Goal: Use online tool/utility: Use online tool/utility

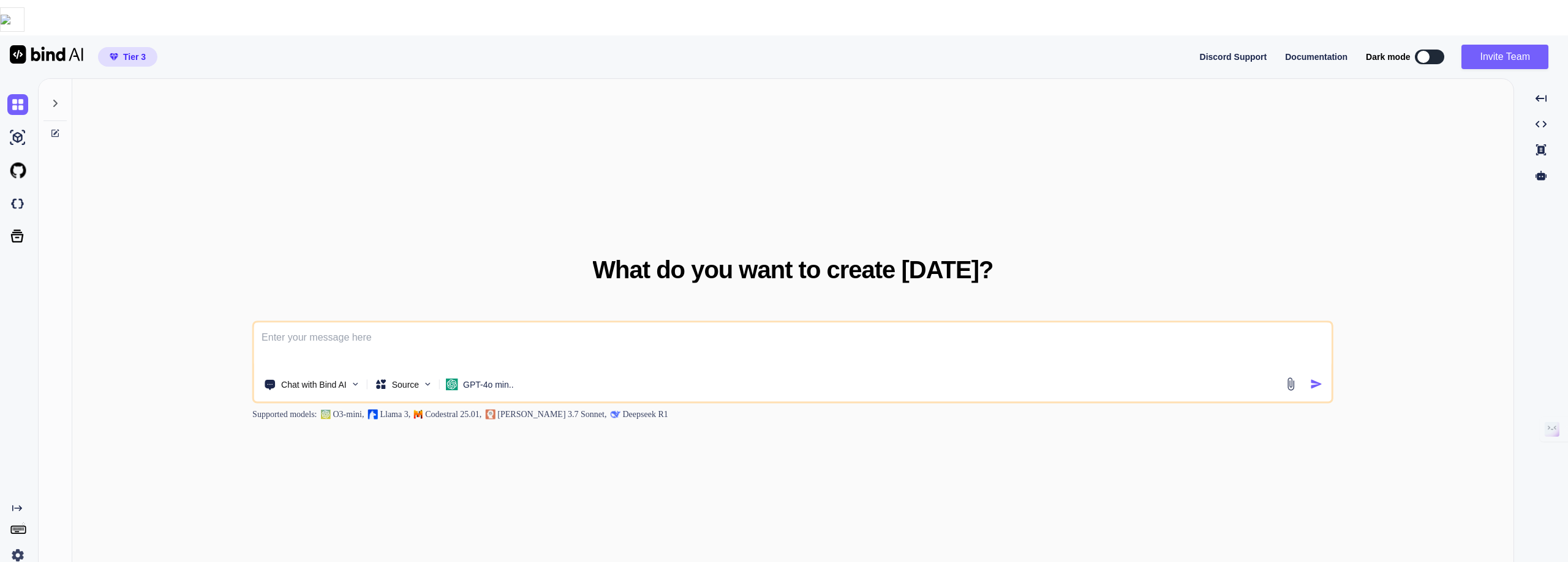
click at [1437, 50] on button at bounding box center [1429, 56] width 29 height 15
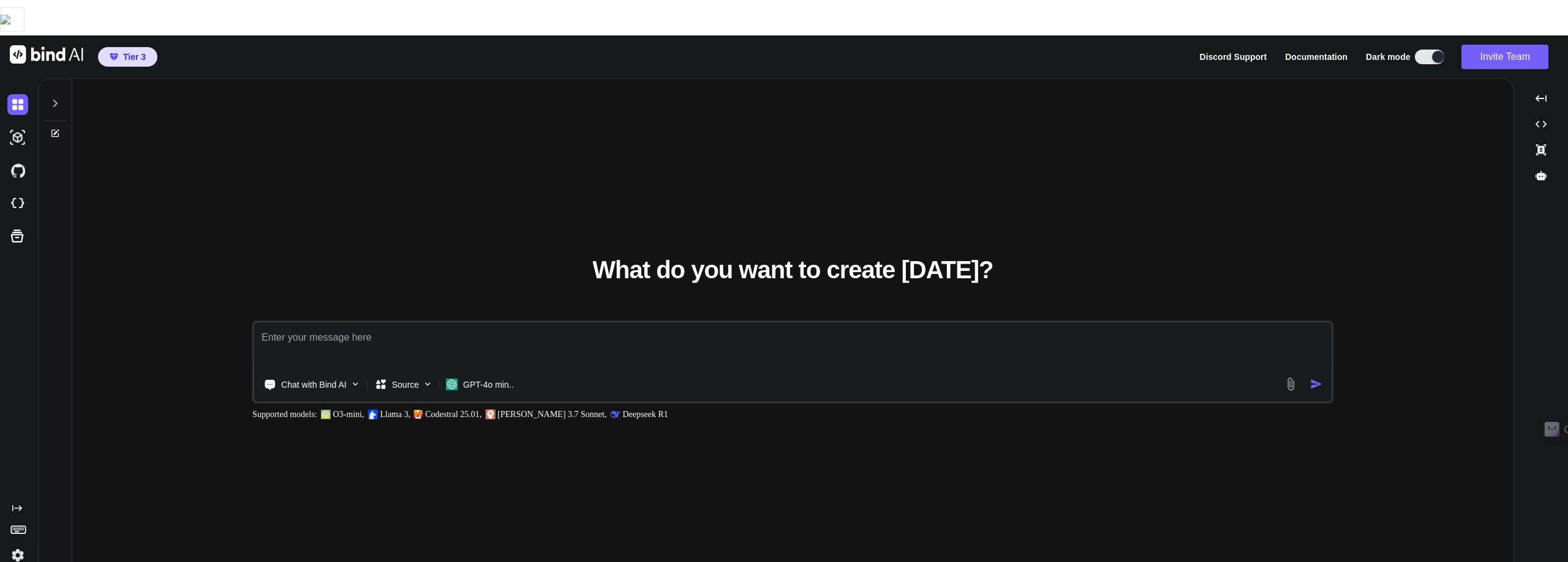
click at [640, 408] on p "Deepseek R1" at bounding box center [644, 413] width 46 height 13
click at [301, 379] on p "Chat with Bind AI" at bounding box center [313, 384] width 65 height 13
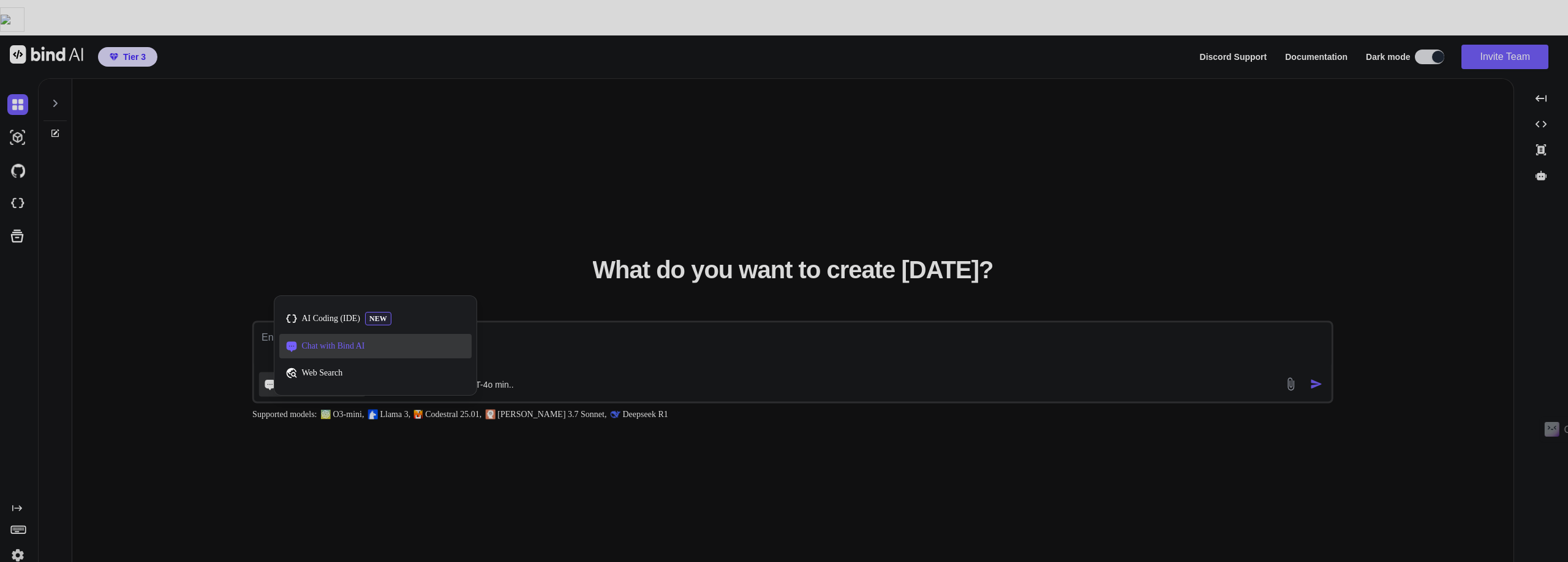
click at [326, 340] on span "Chat with Bind AI" at bounding box center [332, 346] width 63 height 13
type textarea "x"
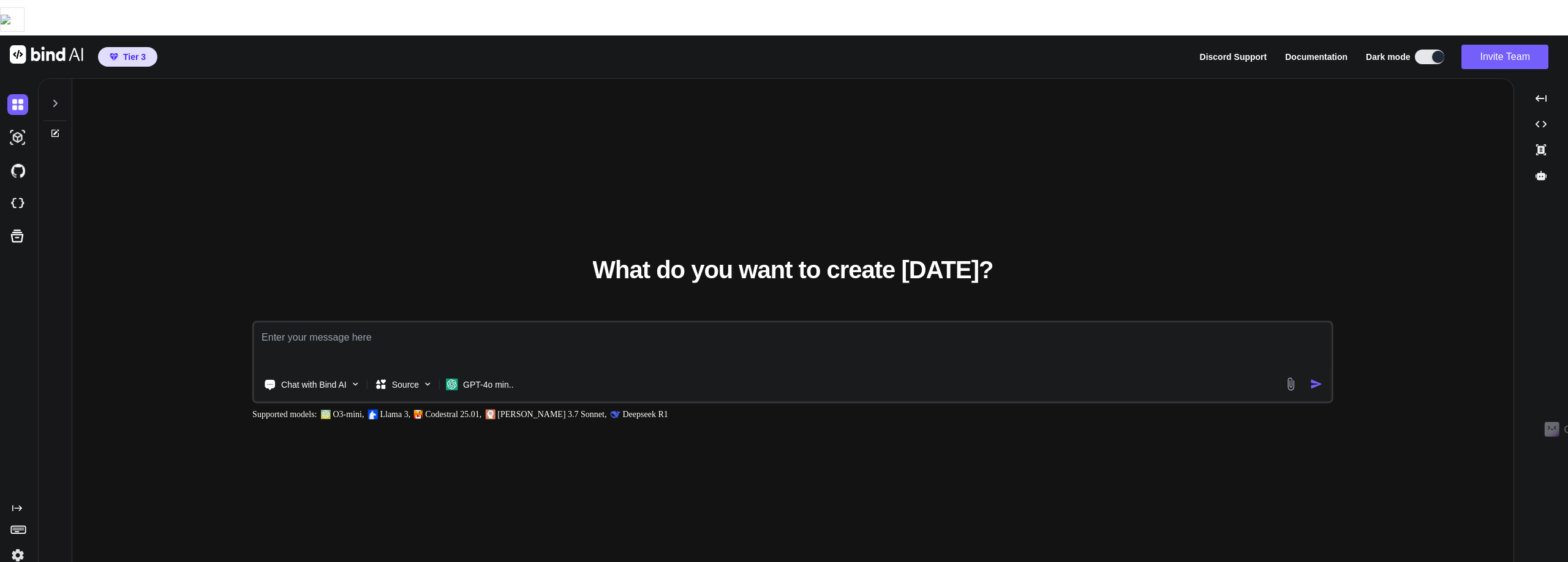
click at [265, 322] on textarea at bounding box center [793, 345] width 1077 height 46
type textarea "i"
type textarea "x"
type textarea "i"
type textarea "x"
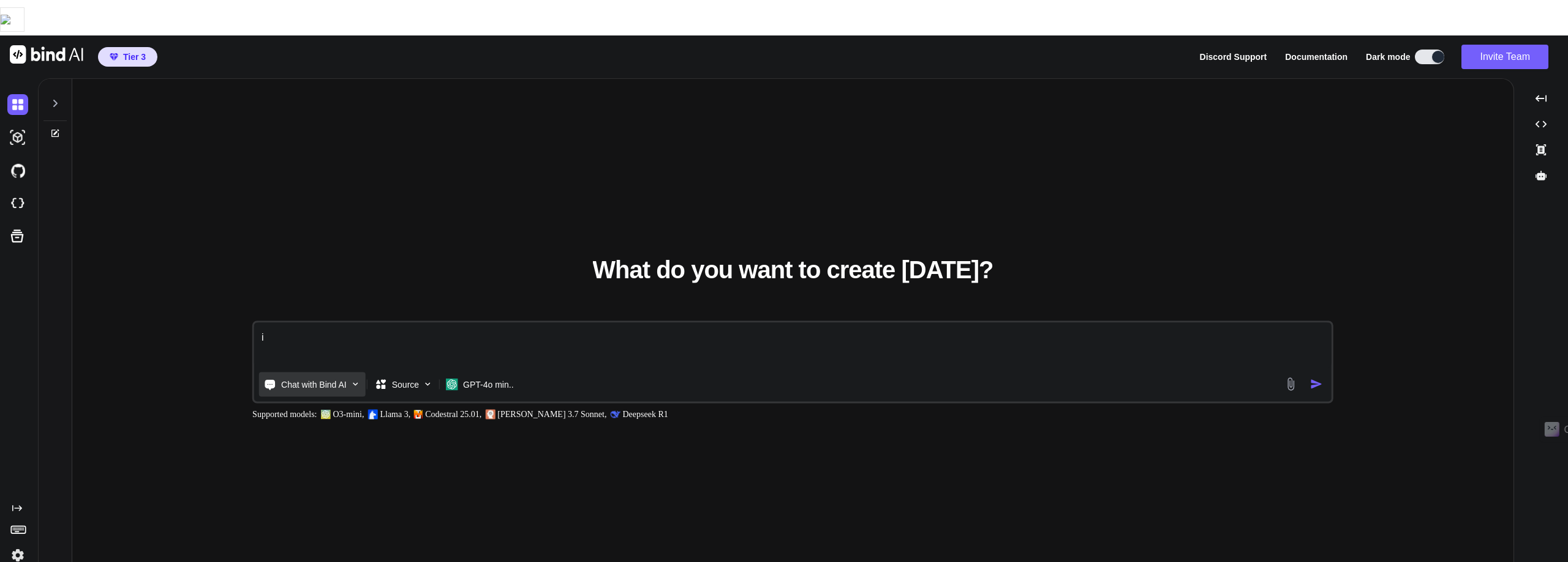
type textarea "i w"
type textarea "x"
type textarea "i wa"
type textarea "x"
type textarea "i wan"
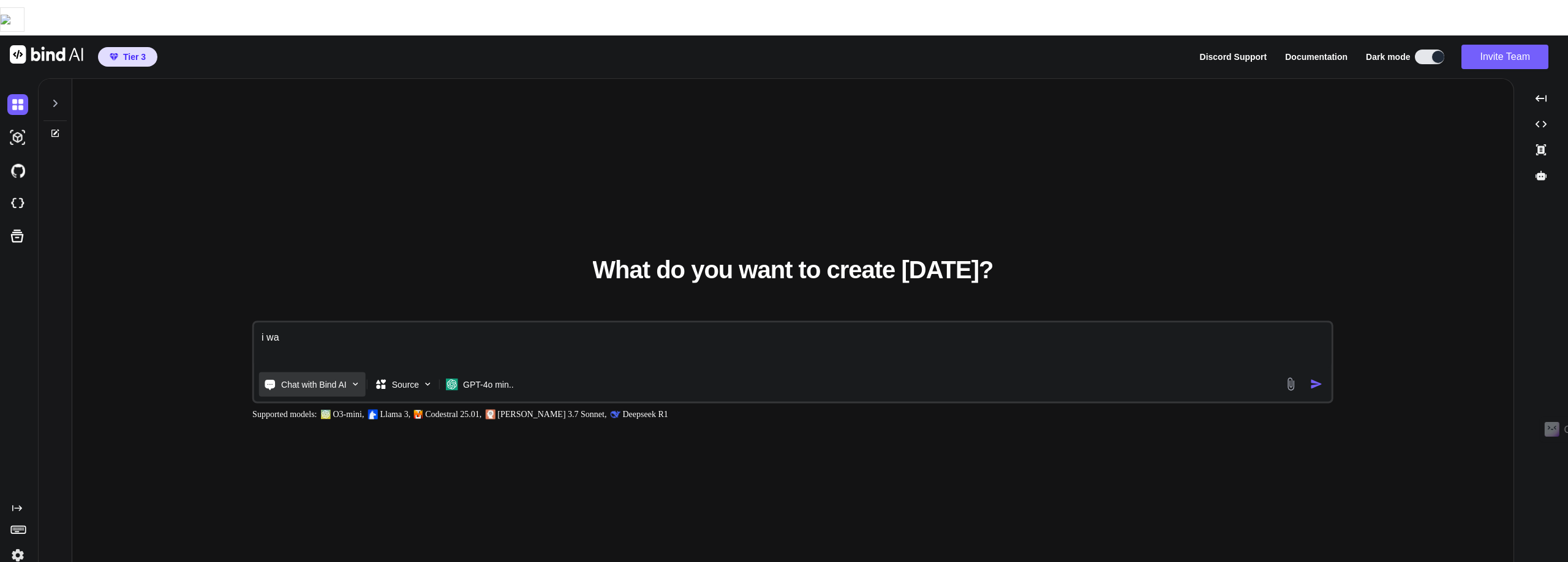
type textarea "x"
type textarea "i want"
type textarea "x"
type textarea "i want"
type textarea "x"
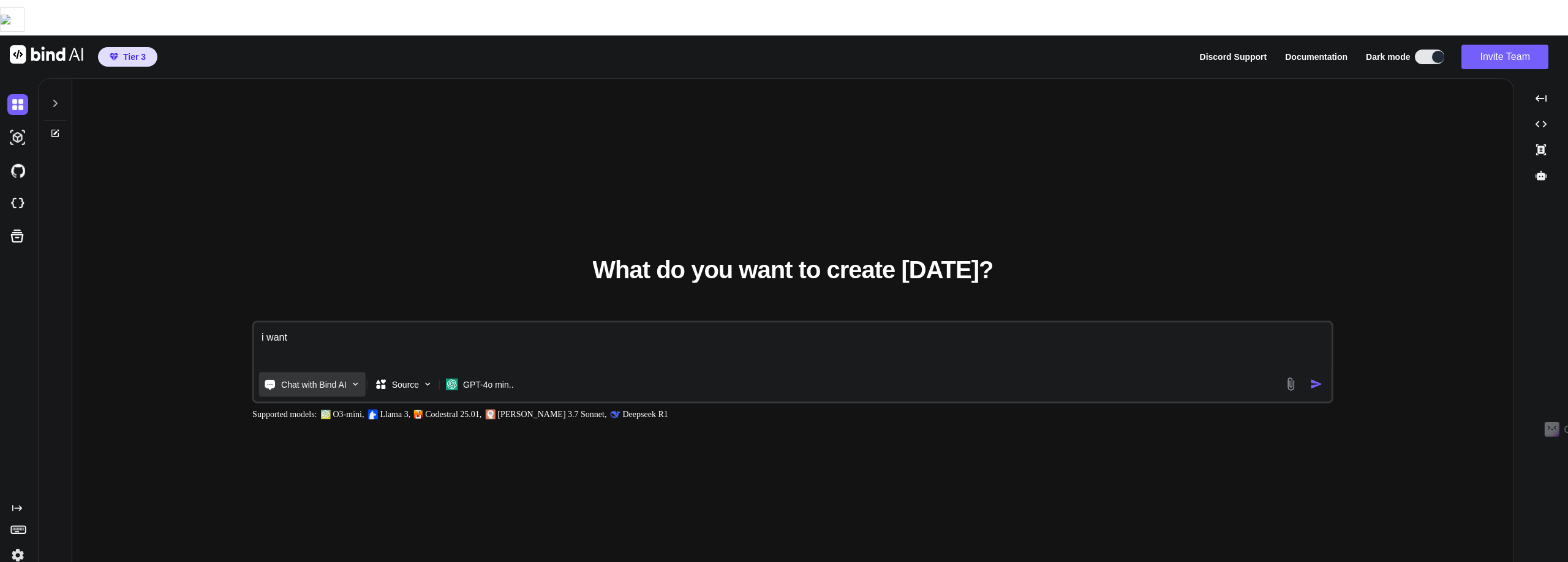
type textarea "i want t"
type textarea "x"
type textarea "i want to"
type textarea "x"
type textarea "i want to"
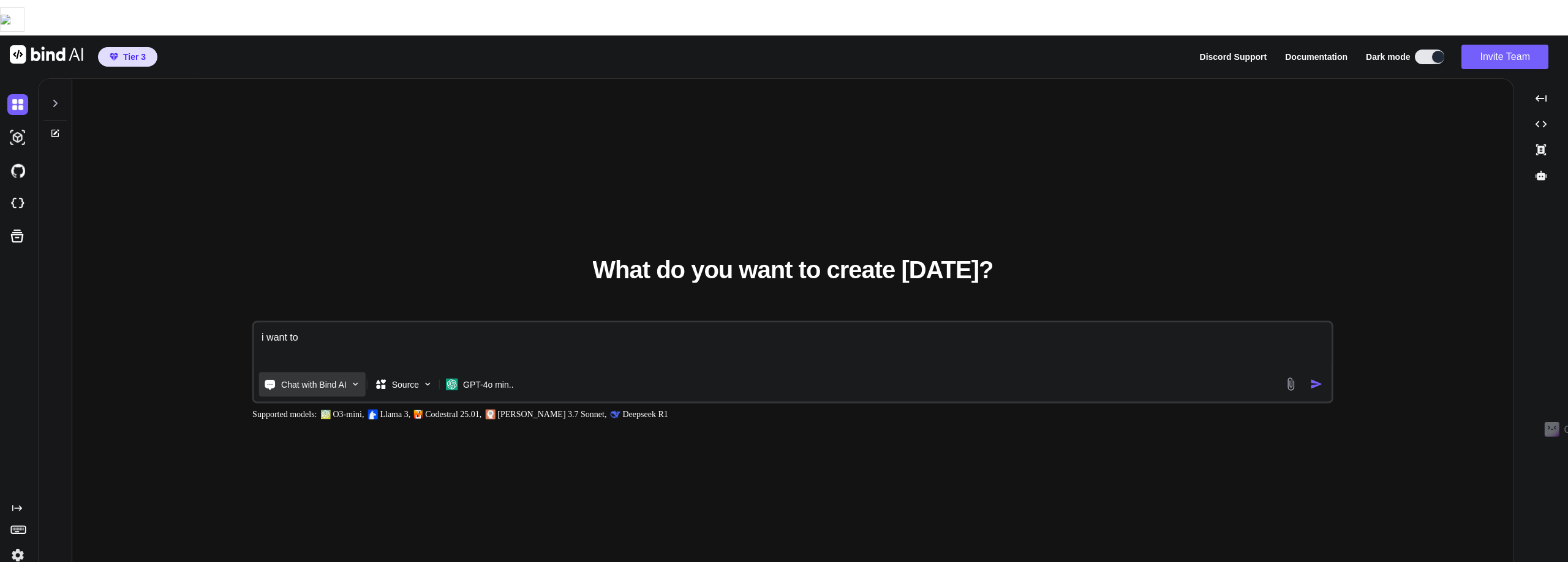
type textarea "x"
type textarea "i want to c"
type textarea "x"
type textarea "i want to cr"
type textarea "x"
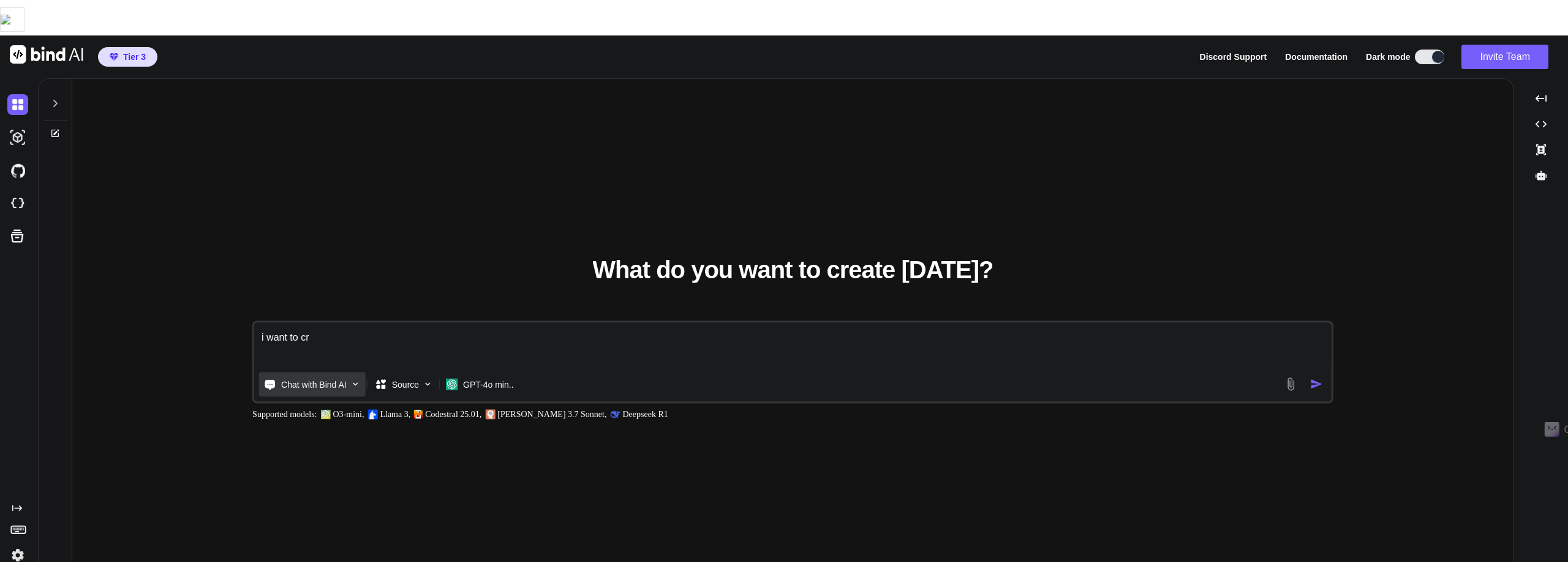
type textarea "i want to cre"
type textarea "x"
type textarea "i want to crea"
type textarea "x"
type textarea "i want to creat"
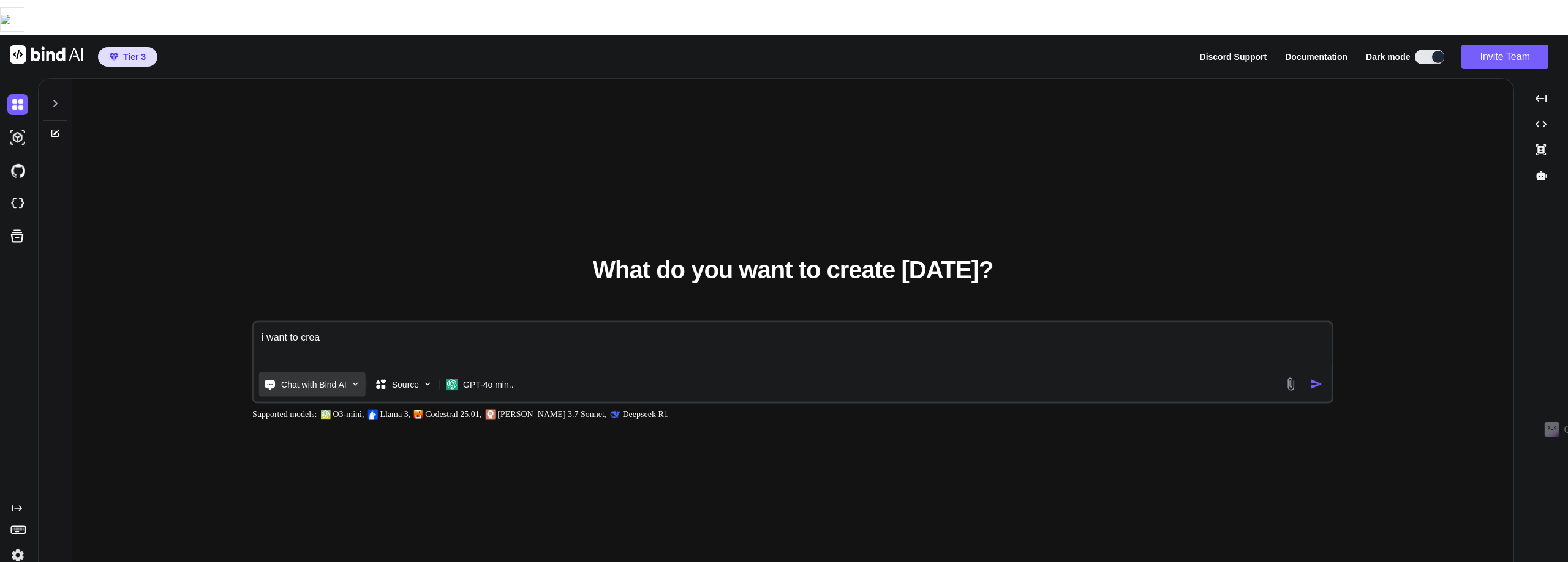
type textarea "x"
type textarea "i want to create"
type textarea "x"
type textarea "i want to create"
type textarea "x"
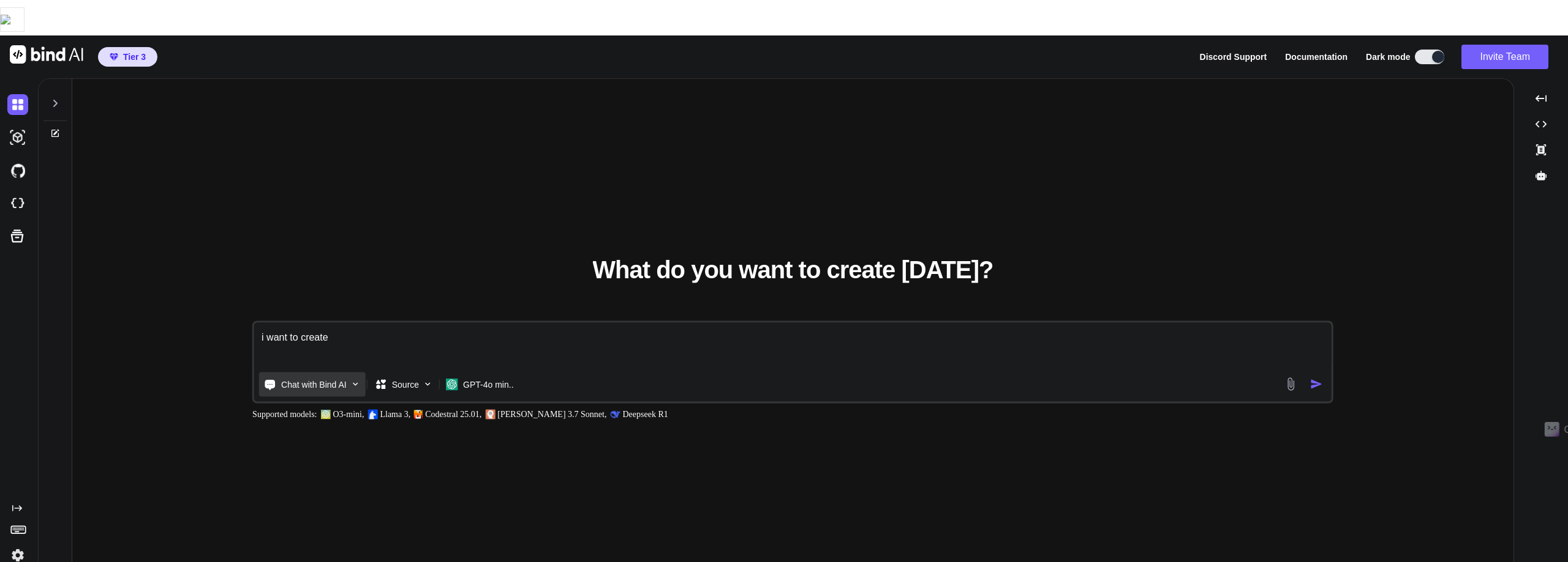
type textarea "i want to create a"
type textarea "x"
type textarea "i want to create an"
type textarea "x"
type textarea "i want to create an"
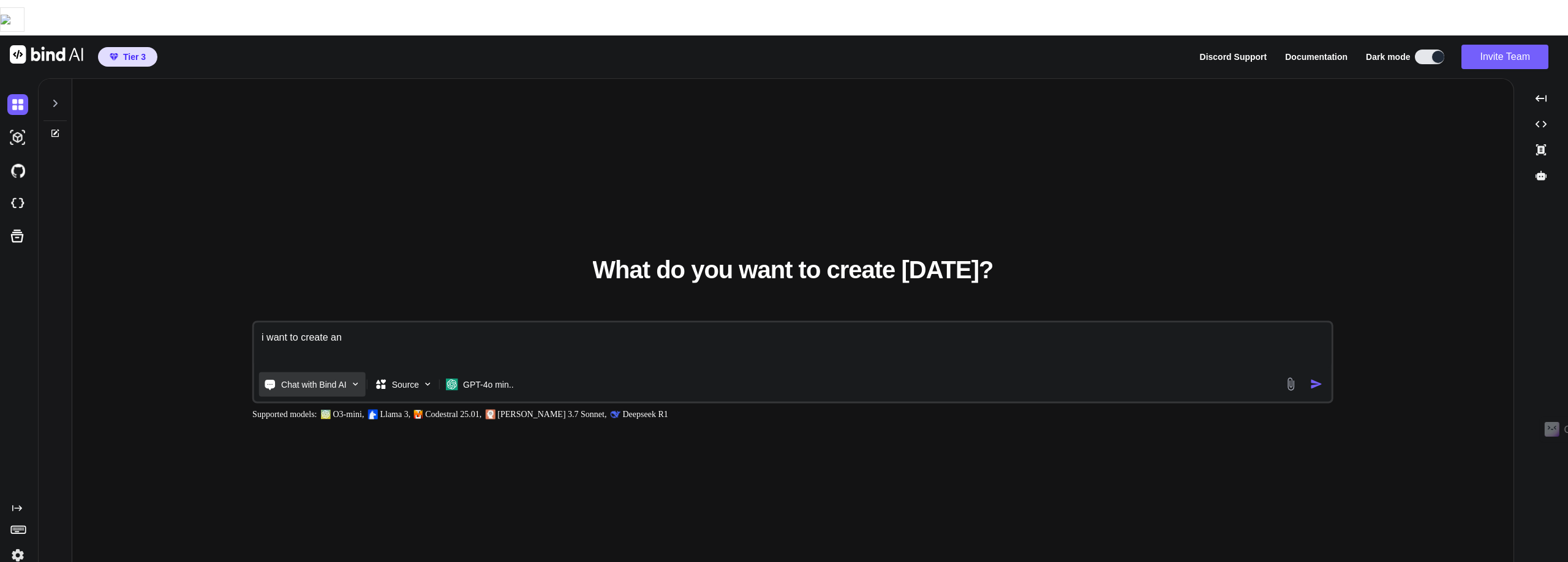
type textarea "x"
type textarea "i want to create an a"
type textarea "x"
type textarea "i want to create an ap"
type textarea "x"
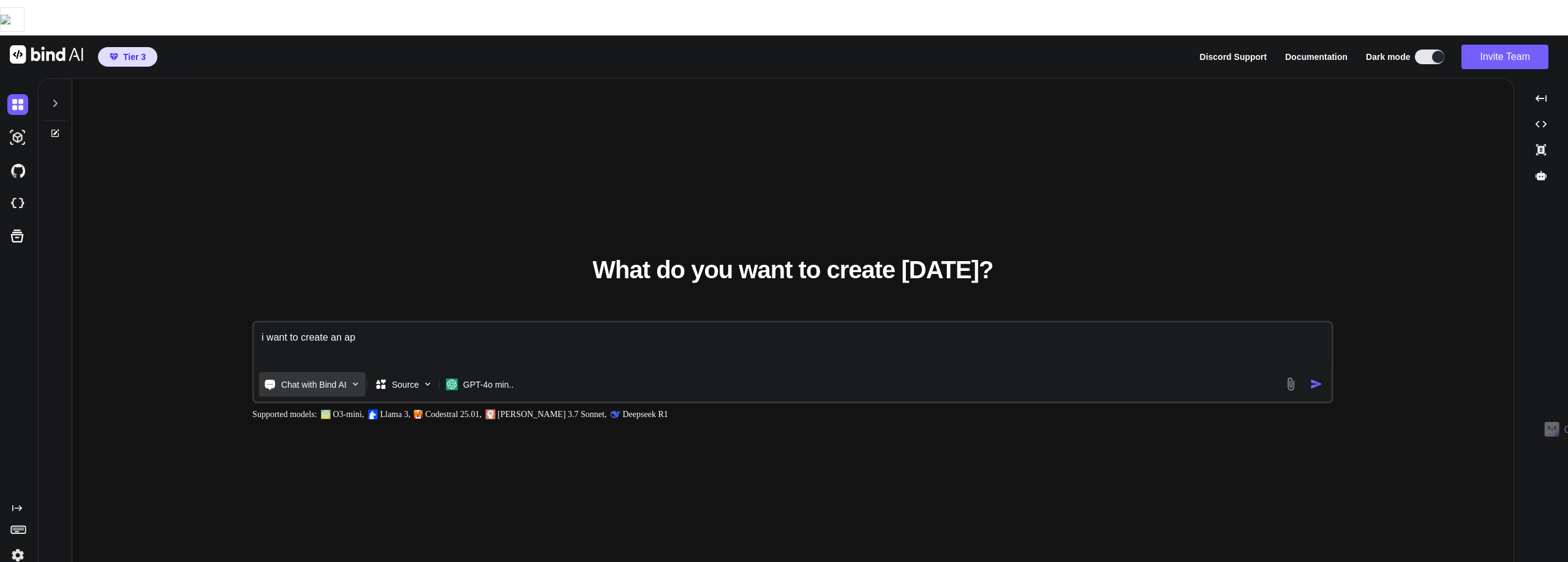
type textarea "i want to create an app"
type textarea "x"
type textarea "i want to create an app"
type textarea "x"
type textarea "i want to create an app t"
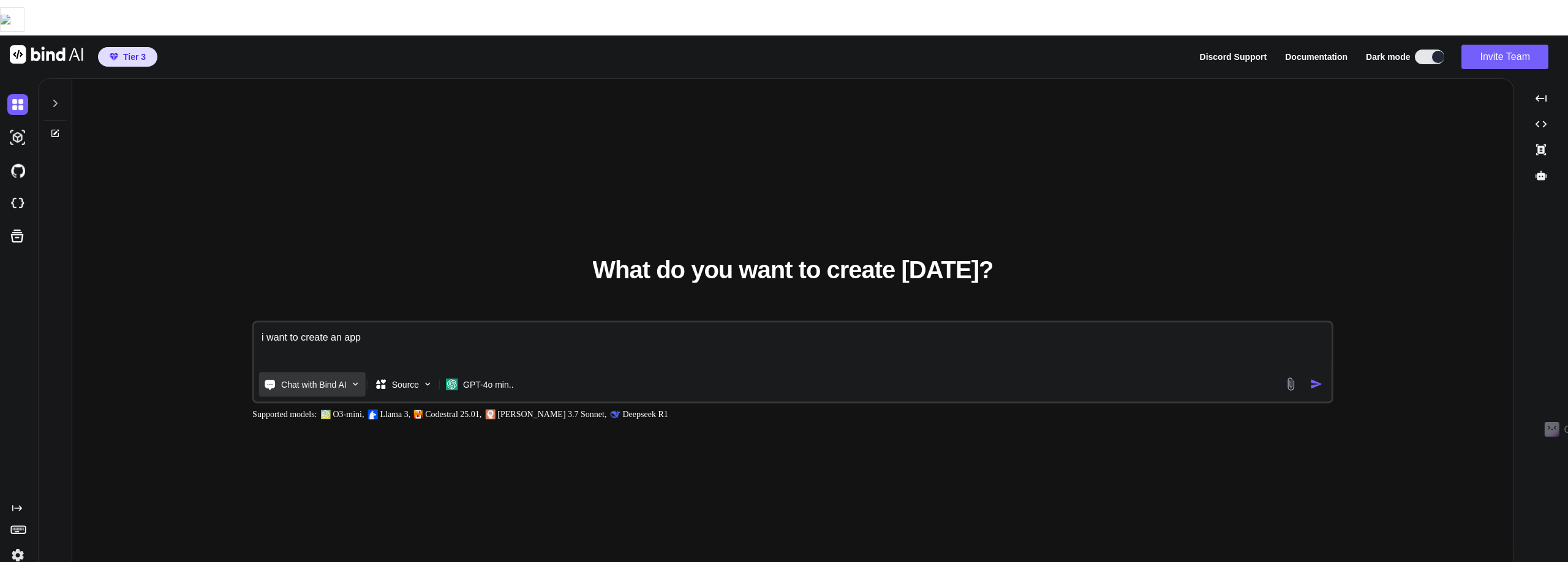
type textarea "x"
type textarea "i want to create an app th"
type textarea "x"
type textarea "i want to create an app tha"
type textarea "x"
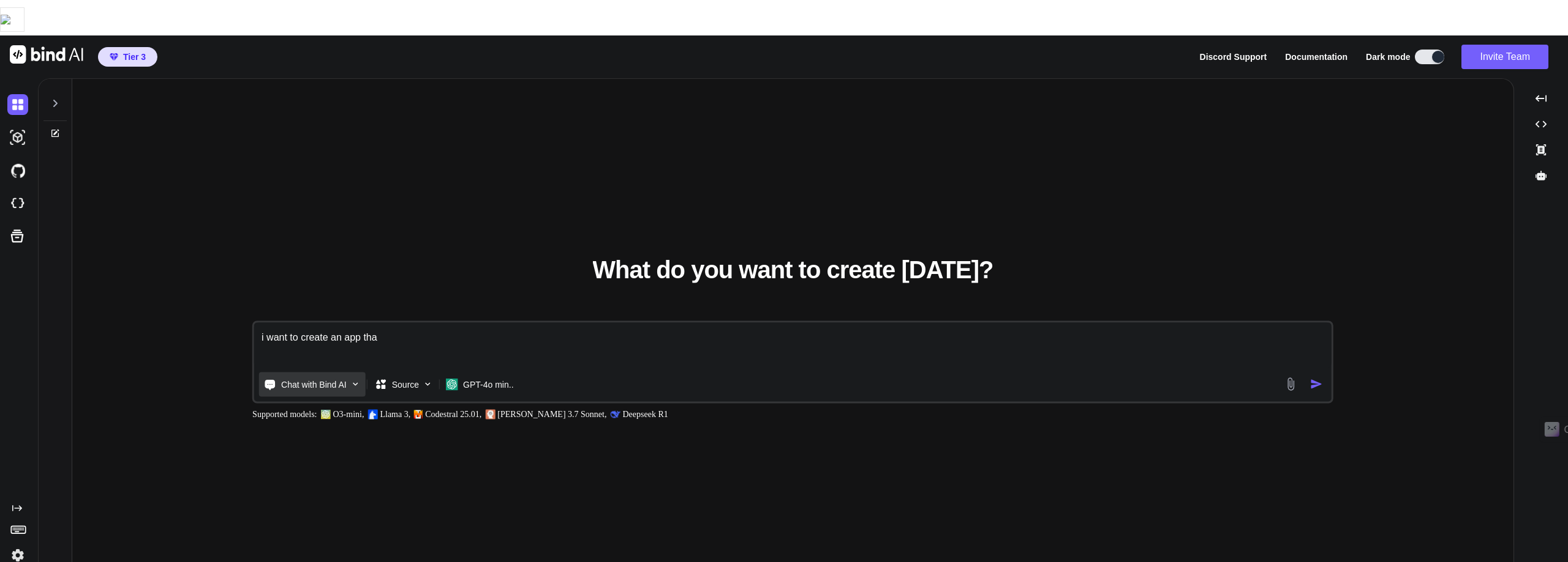
type textarea "i want to create an app that"
type textarea "x"
type textarea "i want to create an app that"
type textarea "x"
type textarea "i want to create an app that d"
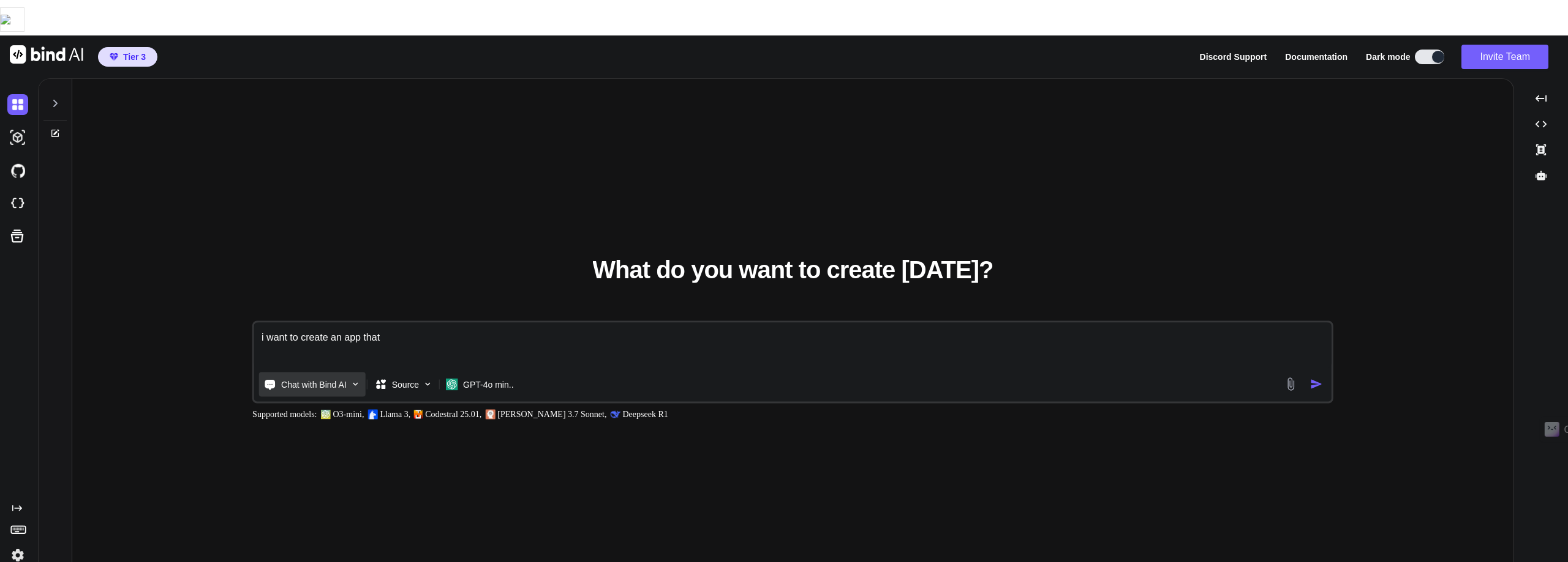
type textarea "x"
type textarea "i want to create an app that do"
type textarea "x"
type textarea "i want to create an app that doe"
type textarea "x"
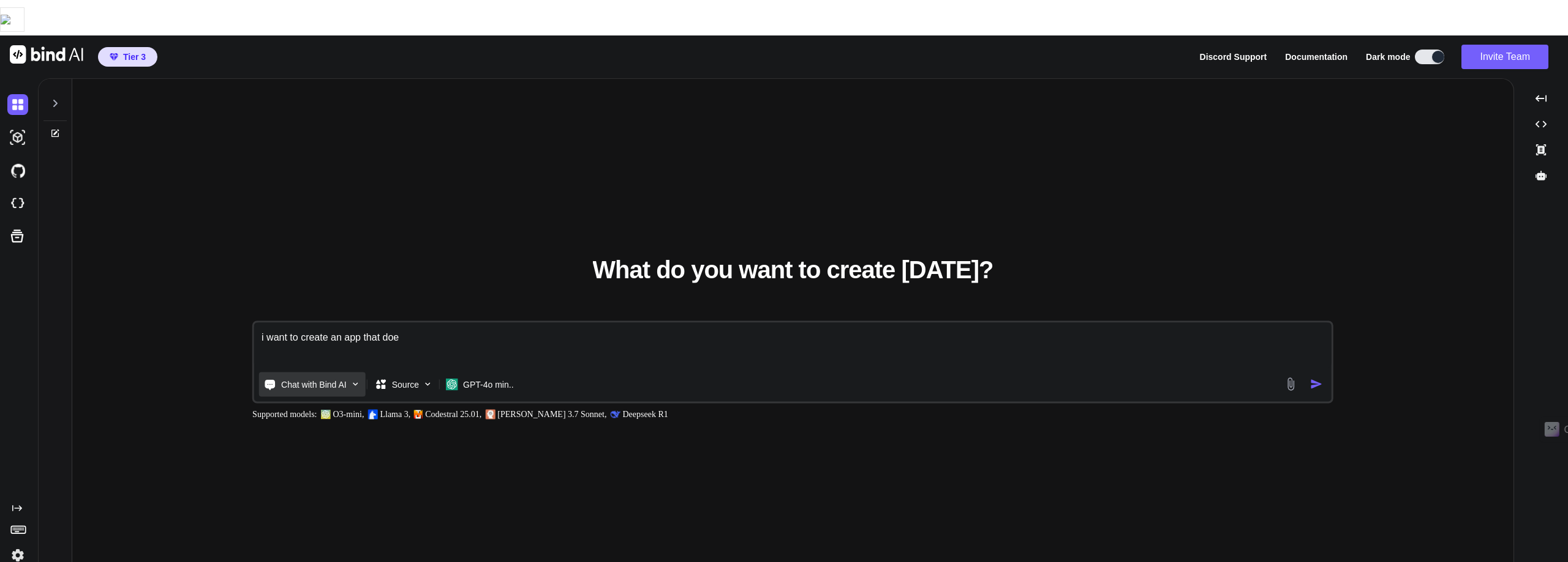
type textarea "i want to create an app that does"
type textarea "x"
type textarea "i want to create an app that doe"
type textarea "x"
type textarea "i want to create an app that do"
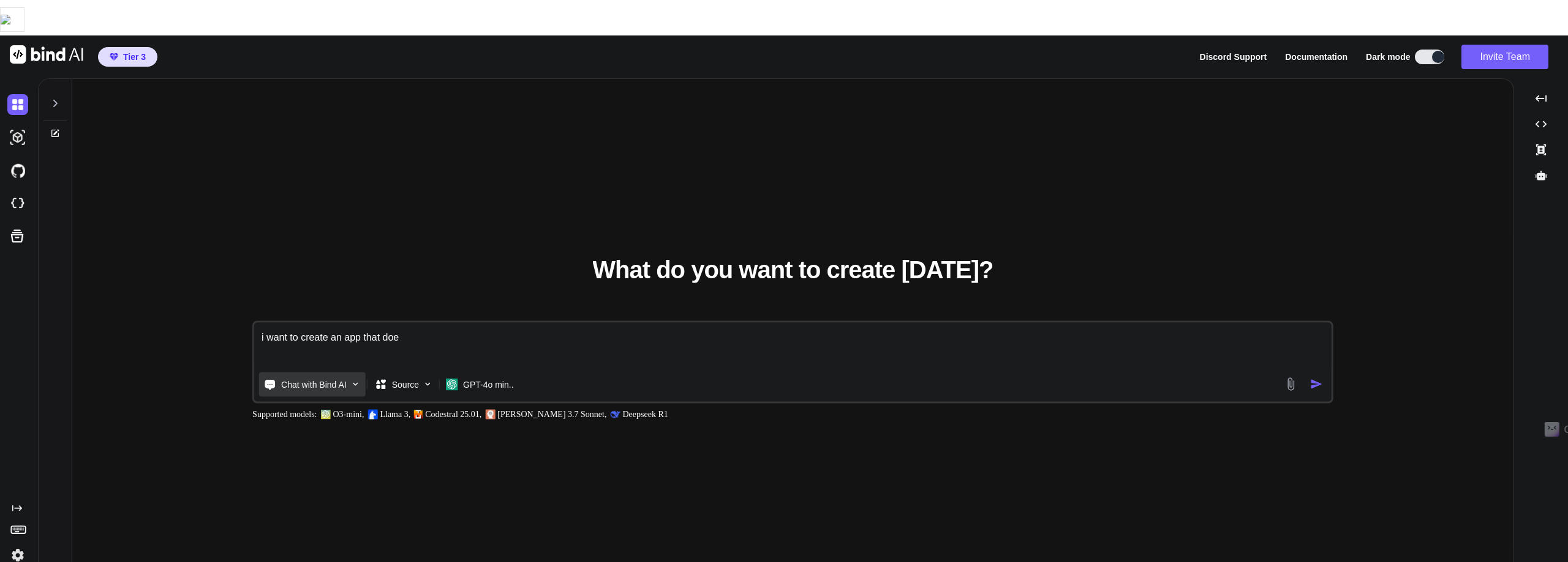
type textarea "x"
type textarea "i want to create an app that do"
type textarea "x"
type textarea "i want to create an app that do t"
type textarea "x"
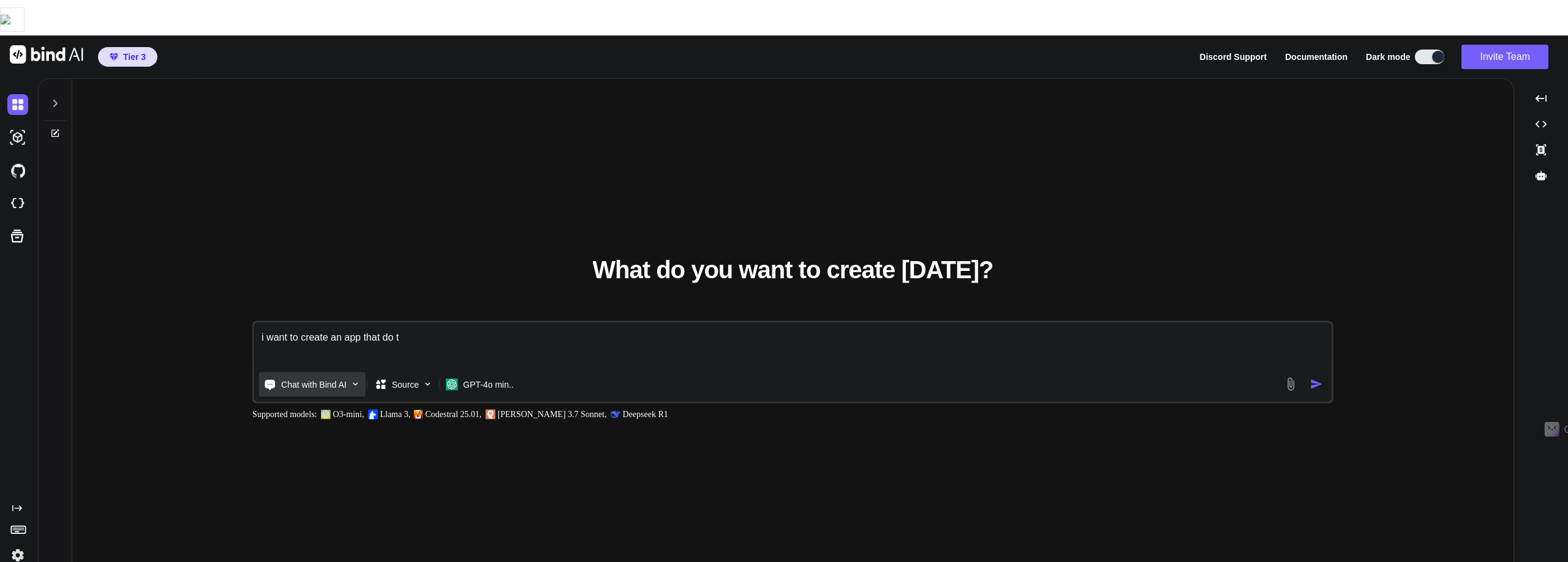
type textarea "i want to create an app that do th"
type textarea "x"
type textarea "i want to create an app that do thi"
type textarea "x"
type textarea "i want to create an app that do this"
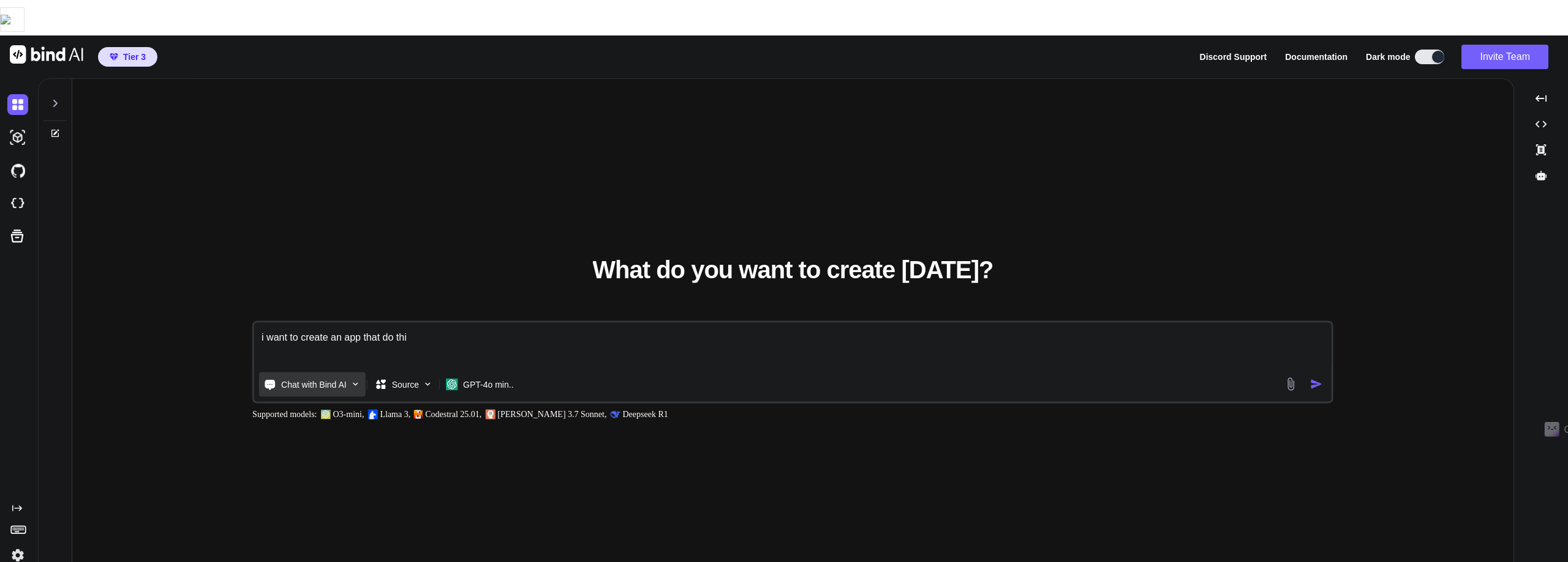
type textarea "x"
type textarea "i want to create an app that do this"
type textarea "x"
type textarea "i want to create an app that do this f"
type textarea "x"
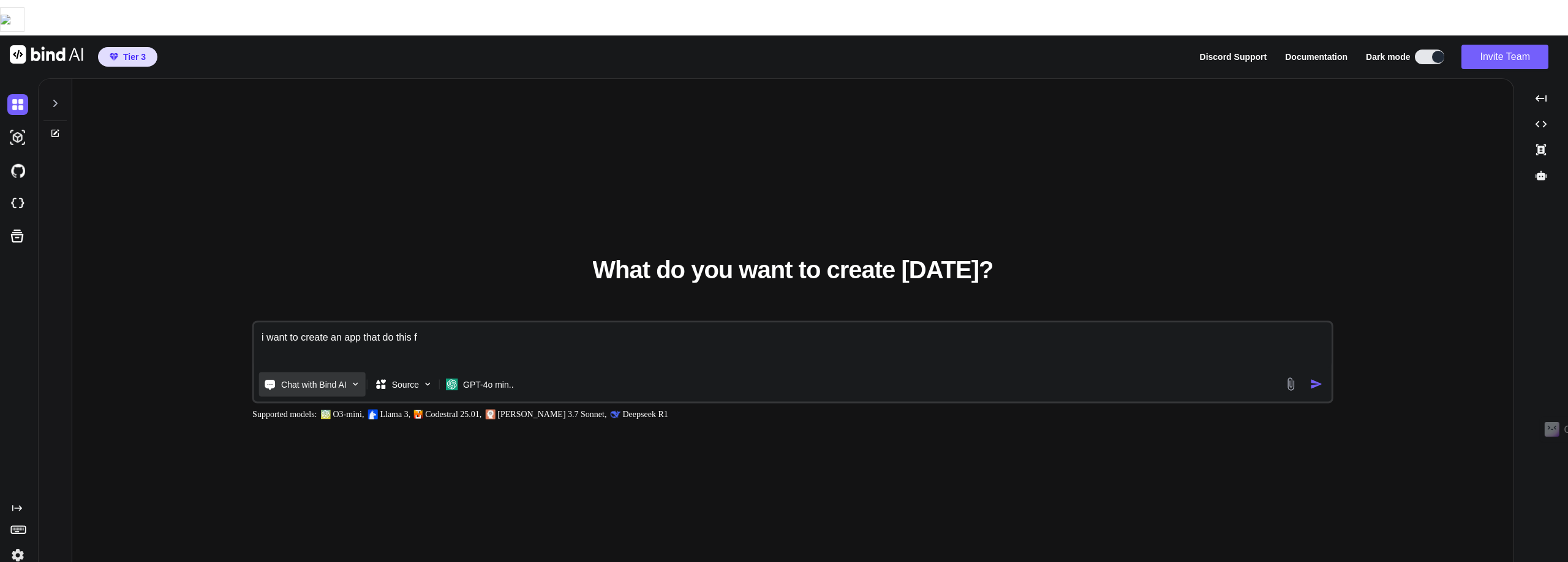
type textarea "i want to create an app that do this fo"
type textarea "x"
type textarea "i want to create an app that do this for"
type textarea "x"
type textarea "i want to create an app that do this for"
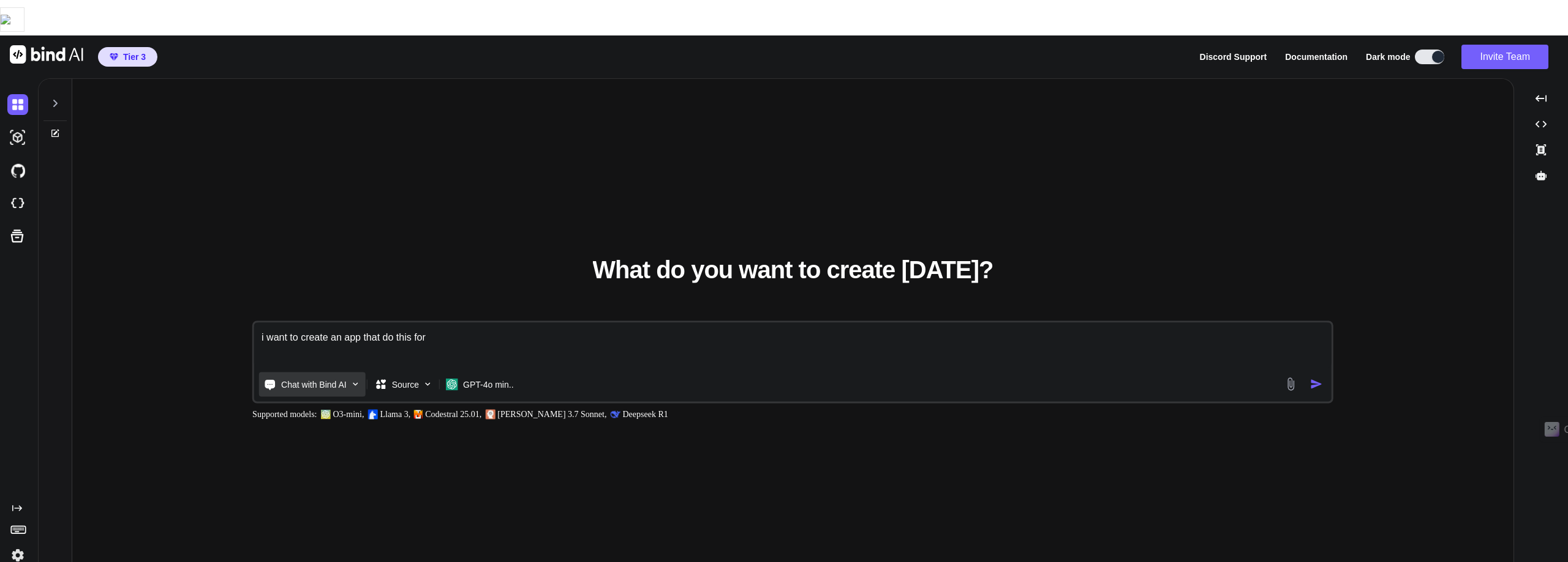
type textarea "x"
type textarea "i want to create an app that do this for m"
type textarea "x"
type textarea "i want to create an app that do this for me"
type textarea "x"
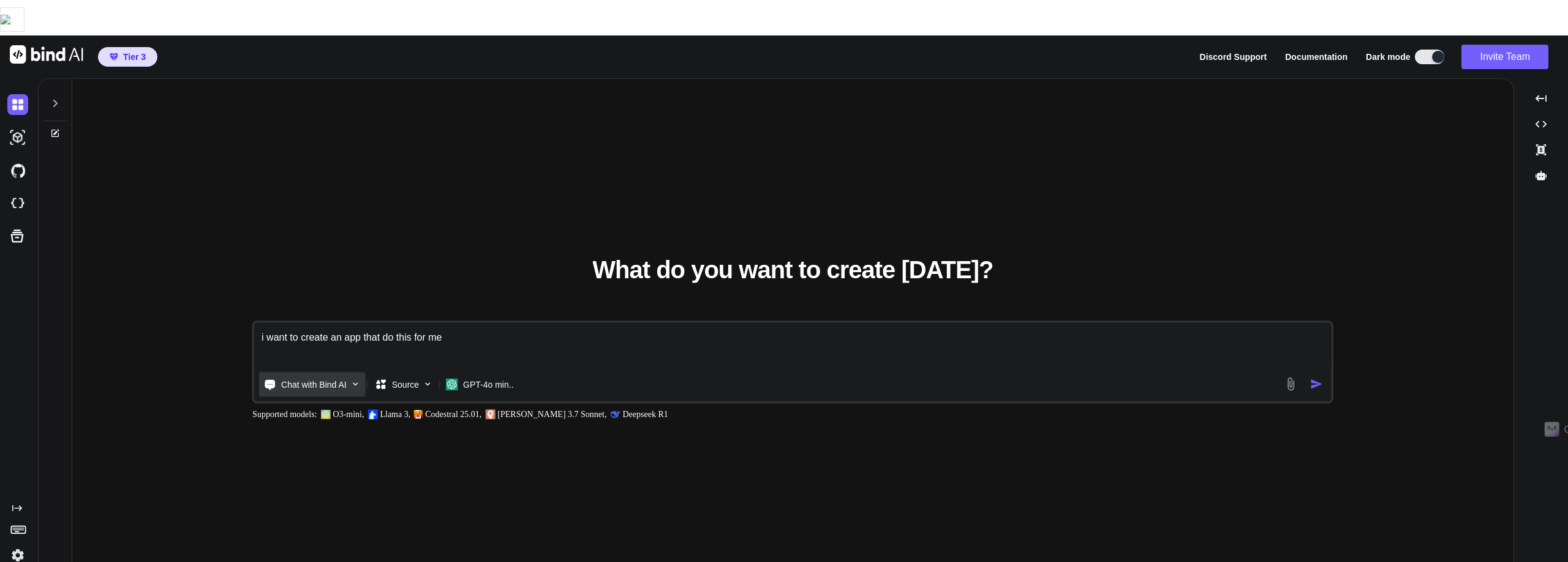
type textarea "i want to create an app that do this for me."
type textarea "x"
type textarea "i want to create an app that do this for me."
type textarea "x"
paste textarea "L. Ipsumdolorsi: Ame Conse ad Elitseddoe te Incididuntut Laboreetdolo ma aliqua…"
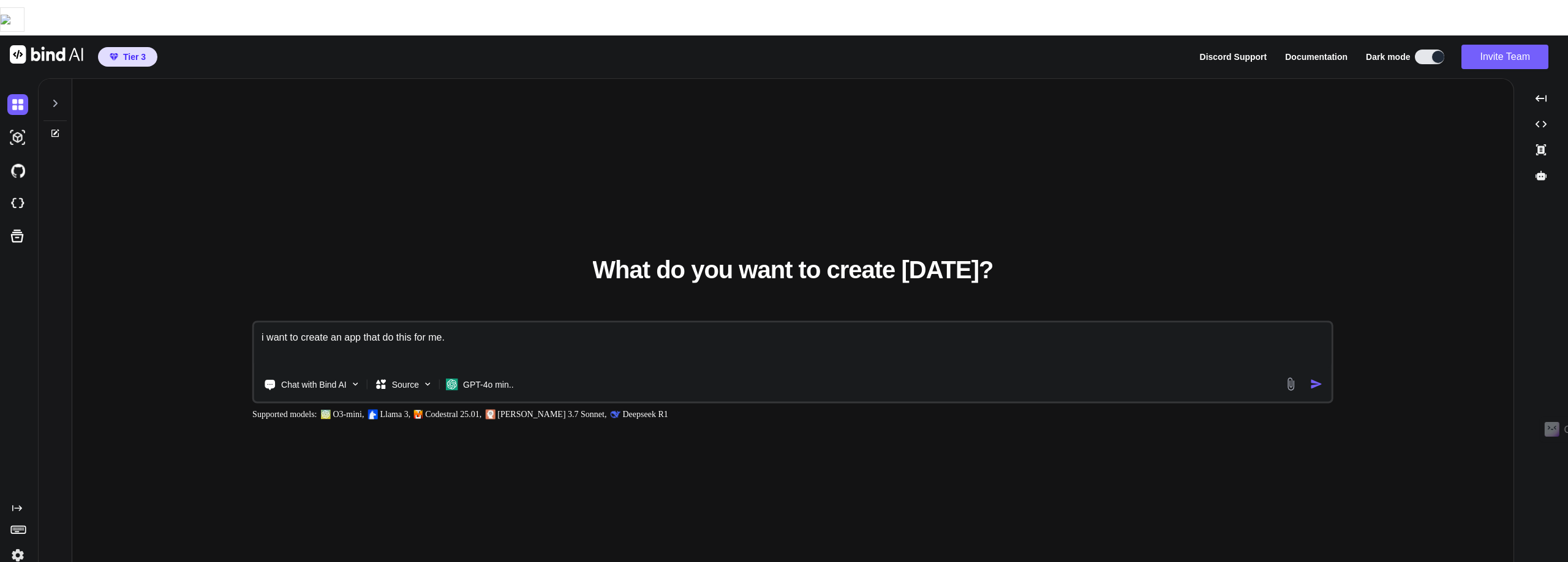
type textarea "l ipsu do sitame co adi elit se doei tem in. U. Laboreetdolo: Mag Aliqu en Admi…"
type textarea "x"
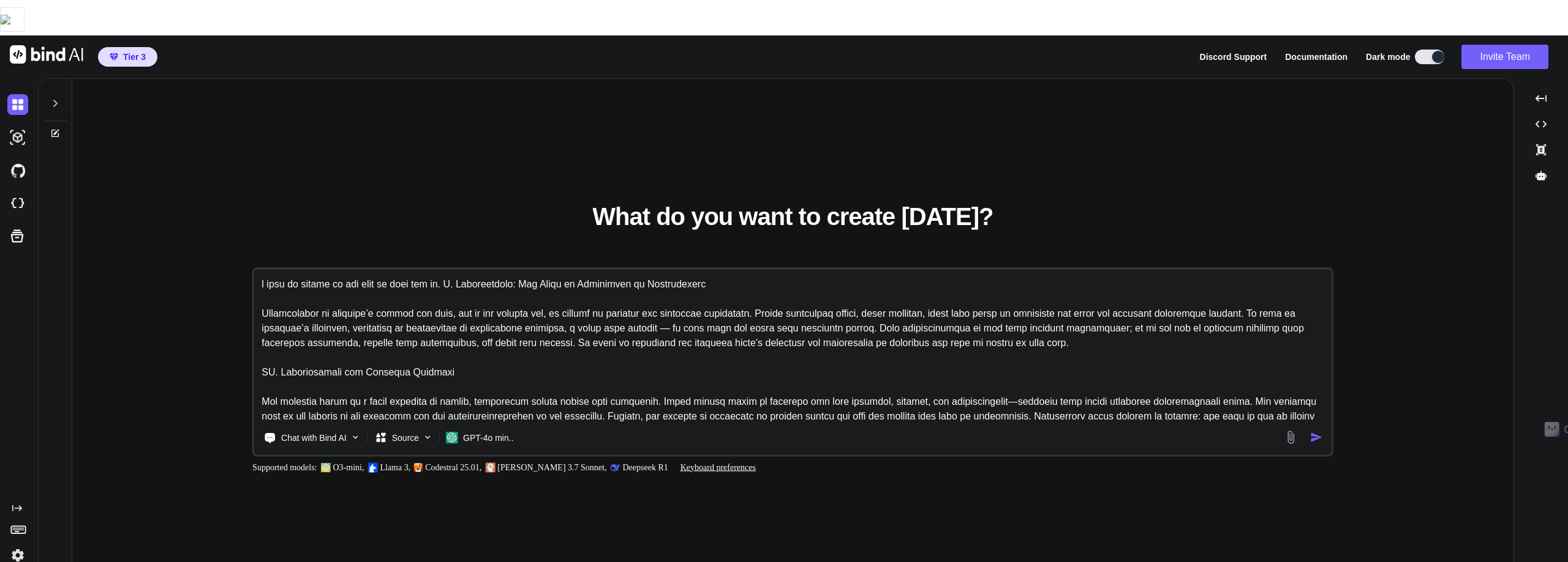
click at [459, 269] on textarea at bounding box center [793, 345] width 1077 height 151
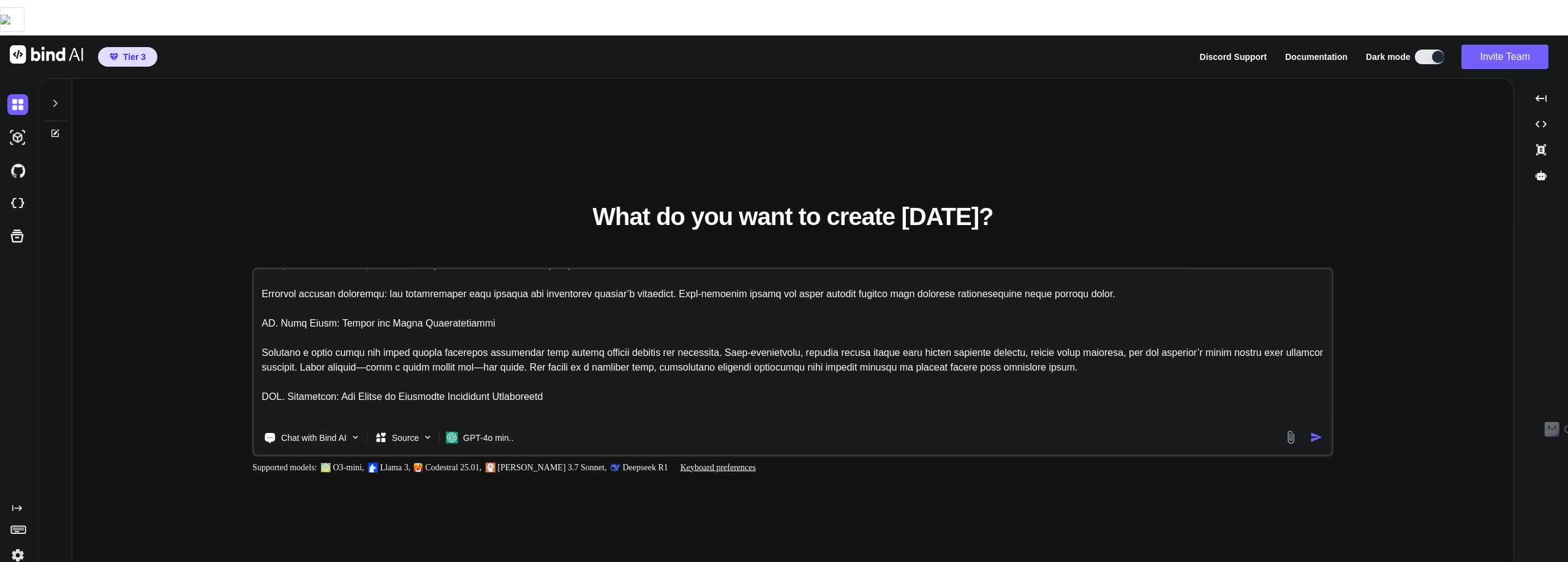
scroll to position [516, 0]
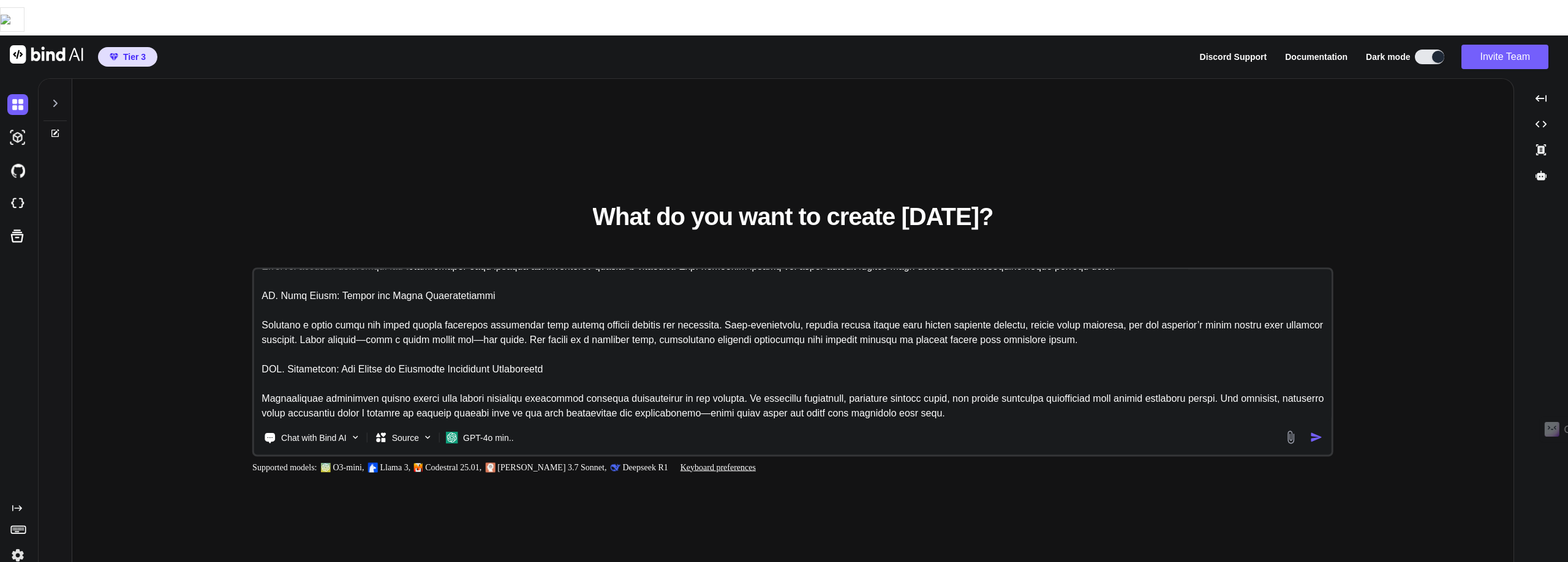
click at [1096, 383] on textarea at bounding box center [793, 345] width 1077 height 151
type textarea "l ipsu do sitame co adi elit se doei tem in. U. Laboreetdolo: Mag Aliqu en Admi…"
type textarea "x"
type textarea "l ipsu do sitame co adi elit se doei tem in. U. Laboreetdolo: Mag Aliqu en Admi…"
type textarea "x"
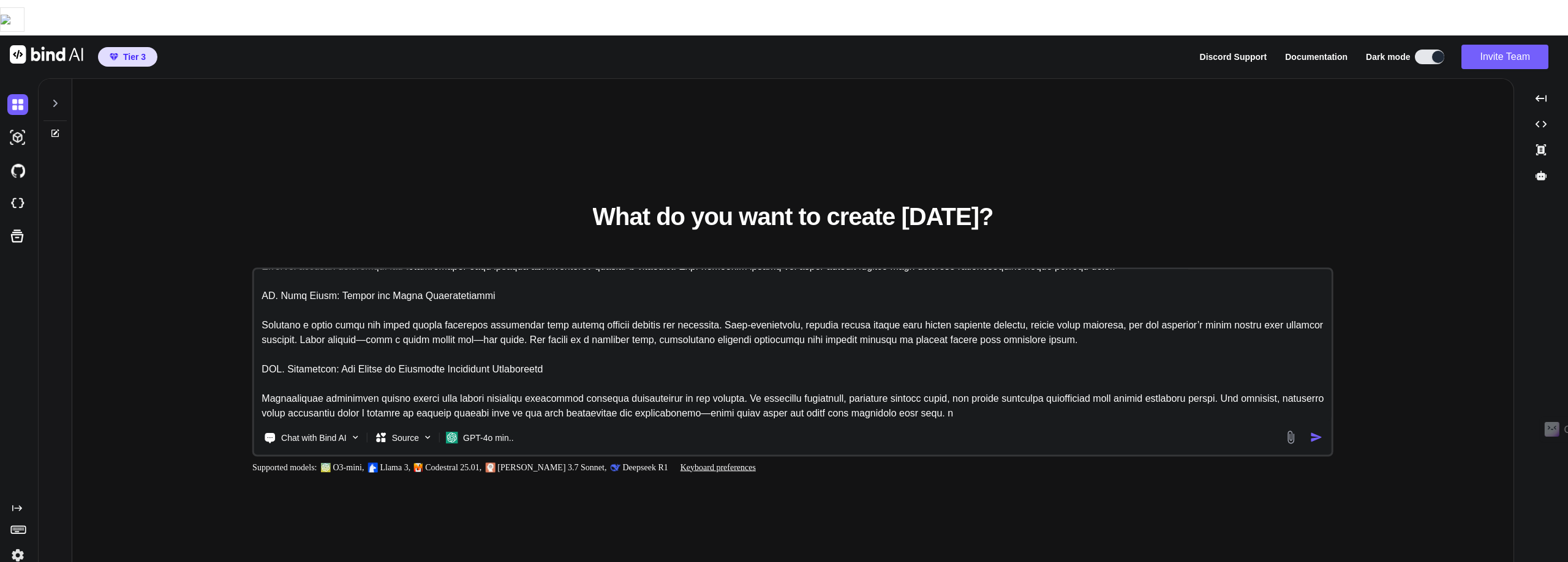
type textarea "l ipsu do sitame co adi elit se doei tem in. U. Laboreetdolo: Mag Aliqu en Admi…"
type textarea "x"
type textarea "l ipsu do sitame co adi elit se doei tem in. U. Laboreetdolo: Mag Aliqu en Admi…"
type textarea "x"
type textarea "l ipsu do sitame co adi elit se doei tem in. U. Laboreetdolo: Mag Aliqu en Admi…"
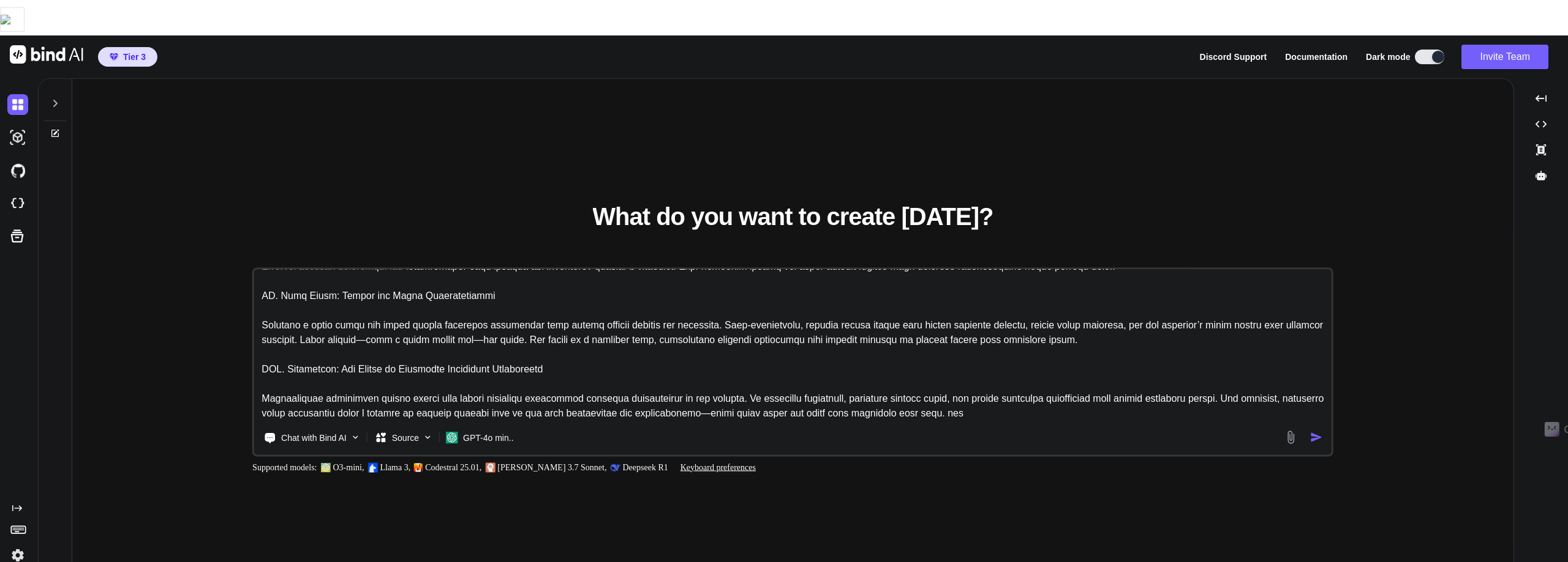
type textarea "x"
type textarea "l ipsu do sitame co adi elit se doei tem in. U. Laboreetdolo: Mag Aliqu en Admi…"
type textarea "x"
type textarea "l ipsu do sitame co adi elit se doei tem in. U. Laboreetdolo: Mag Aliqu en Admi…"
type textarea "x"
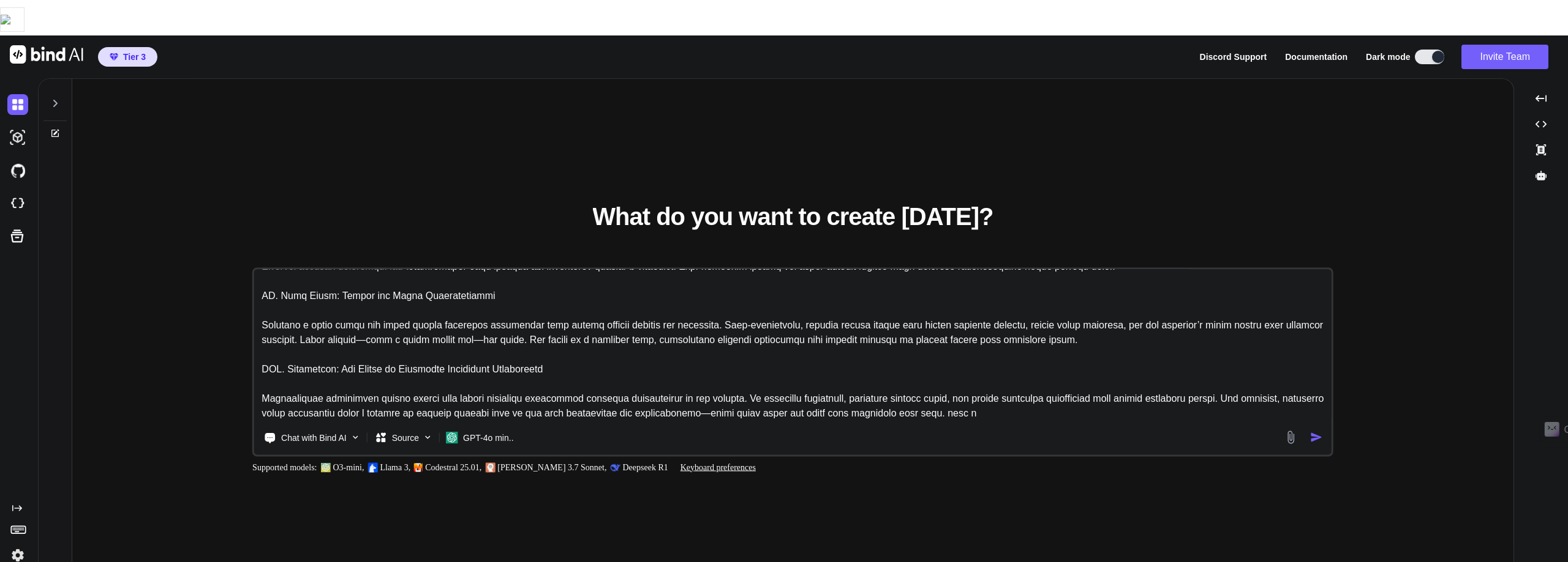
type textarea "l ipsu do sitame co adi elit se doei tem in. U. Laboreetdolo: Mag Aliqu en Admi…"
type textarea "x"
type textarea "l ipsu do sitame co adi elit se doei tem in. U. Laboreetdolo: Mag Aliqu en Admi…"
type textarea "x"
type textarea "l ipsu do sitame co adi elit se doei tem in. U. Laboreetdolo: Mag Aliqu en Admi…"
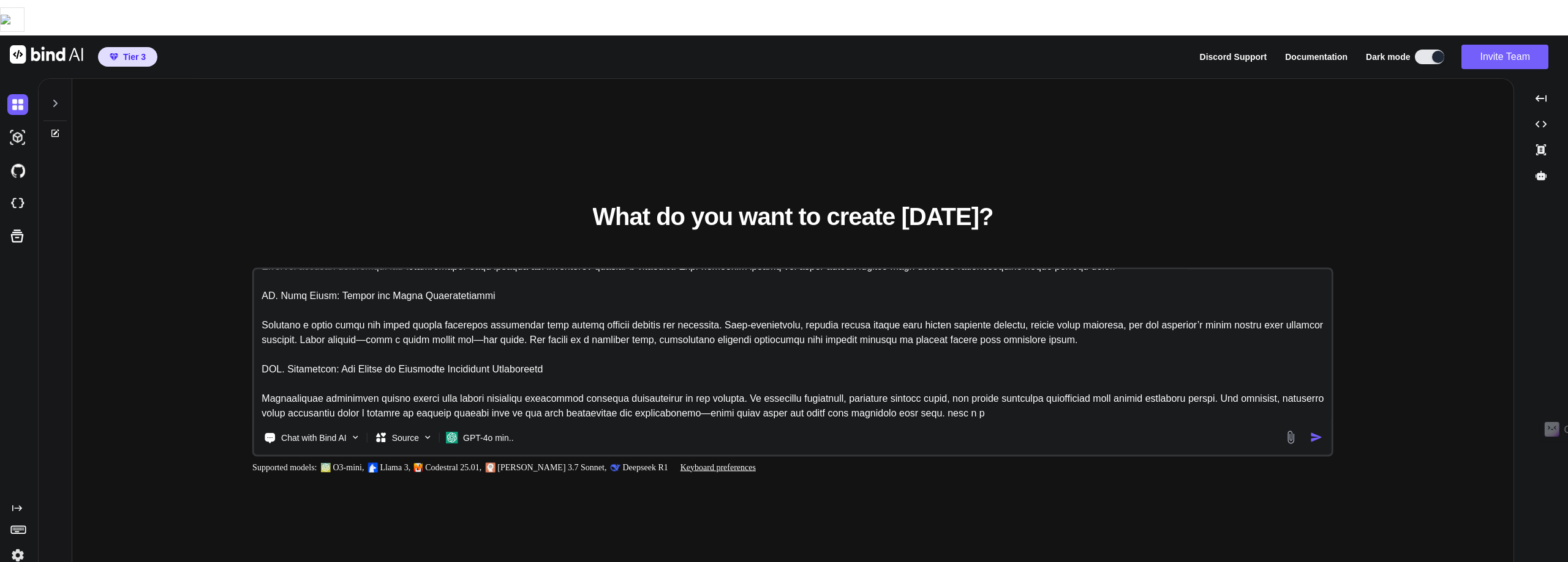
type textarea "x"
type textarea "l ipsu do sitame co adi elit se doei tem in. U. Laboreetdolo: Mag Aliqu en Admi…"
type textarea "x"
type textarea "l ipsu do sitame co adi elit se doei tem in. U. Laboreetdolo: Mag Aliqu en Admi…"
type textarea "x"
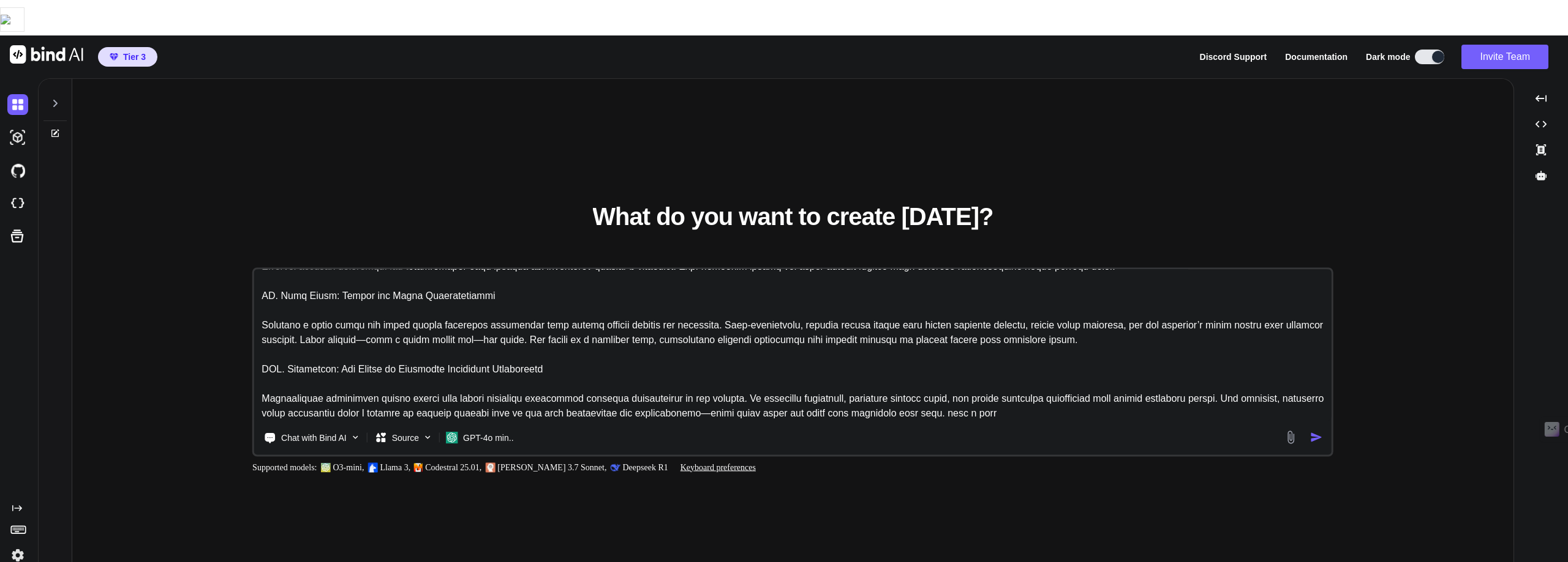
type textarea "l ipsu do sitame co adi elit se doei tem in. U. Laboreetdolo: Mag Aliqu en Admi…"
type textarea "x"
type textarea "l ipsu do sitame co adi elit se doei tem in. U. Laboreetdolo: Mag Aliqu en Admi…"
type textarea "x"
type textarea "l ipsu do sitame co adi elit se doei tem in. U. Laboreetdolo: Mag Aliqu en Admi…"
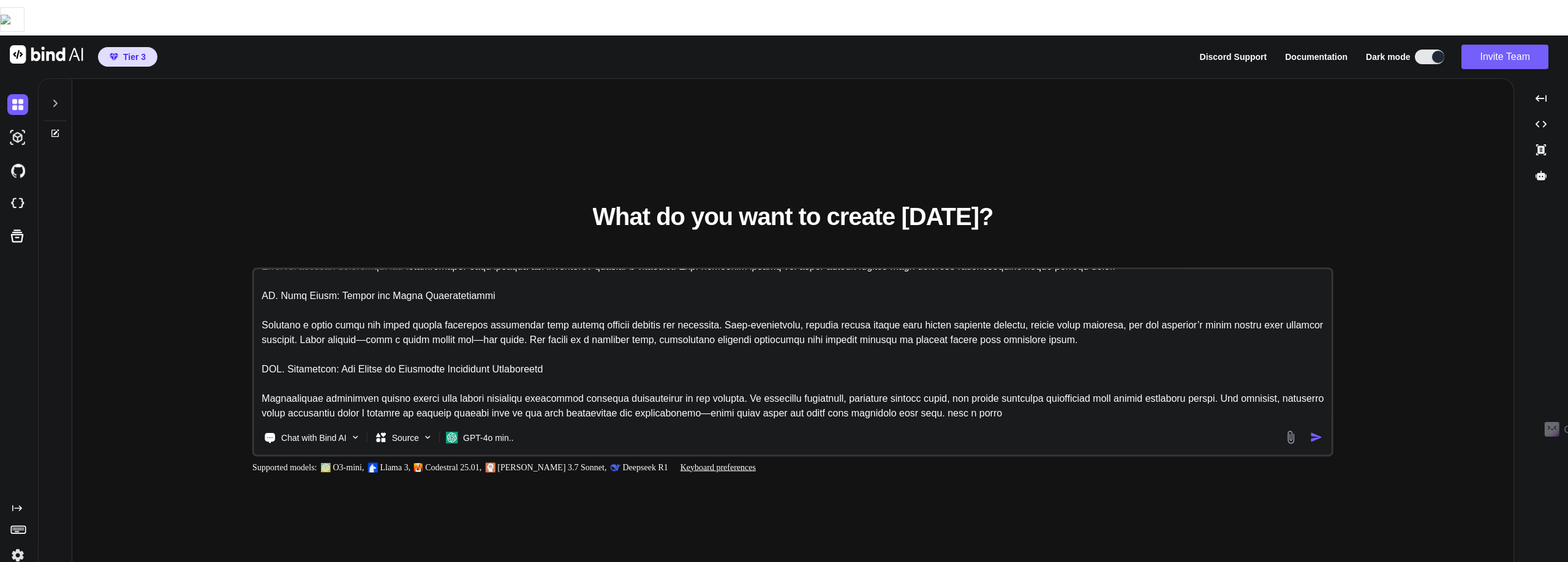
type textarea "x"
type textarea "l ipsu do sitame co adi elit se doei tem in. U. Laboreetdolo: Mag Aliqu en Admi…"
type textarea "x"
type textarea "l ipsu do sitame co adi elit se doei tem in. U. Laboreetdolo: Mag Aliqu en Admi…"
type textarea "x"
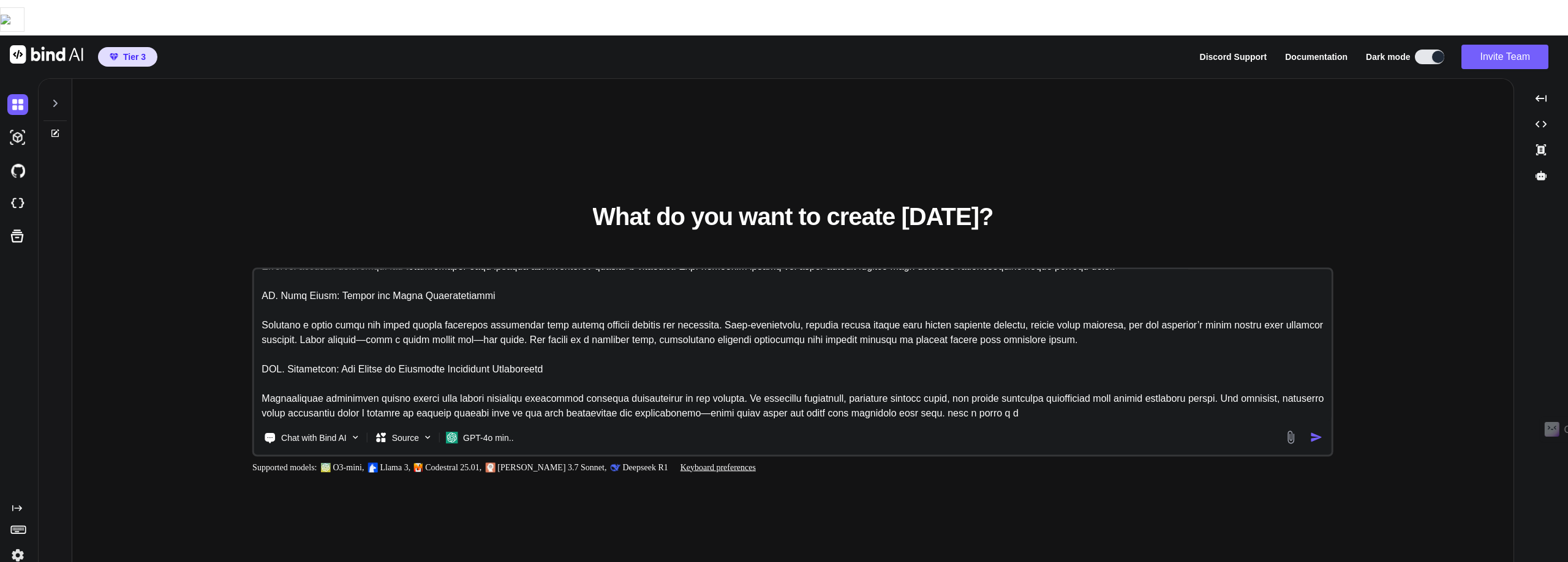
type textarea "l ipsu do sitame co adi elit se doei tem in. U. Laboreetdolo: Mag Aliqu en Admi…"
type textarea "x"
type textarea "l ipsu do sitame co adi elit se doei tem in. U. Laboreetdolo: Mag Aliqu en Admi…"
type textarea "x"
type textarea "l ipsu do sitame co adi elit se doei tem in. U. Laboreetdolo: Mag Aliqu en Admi…"
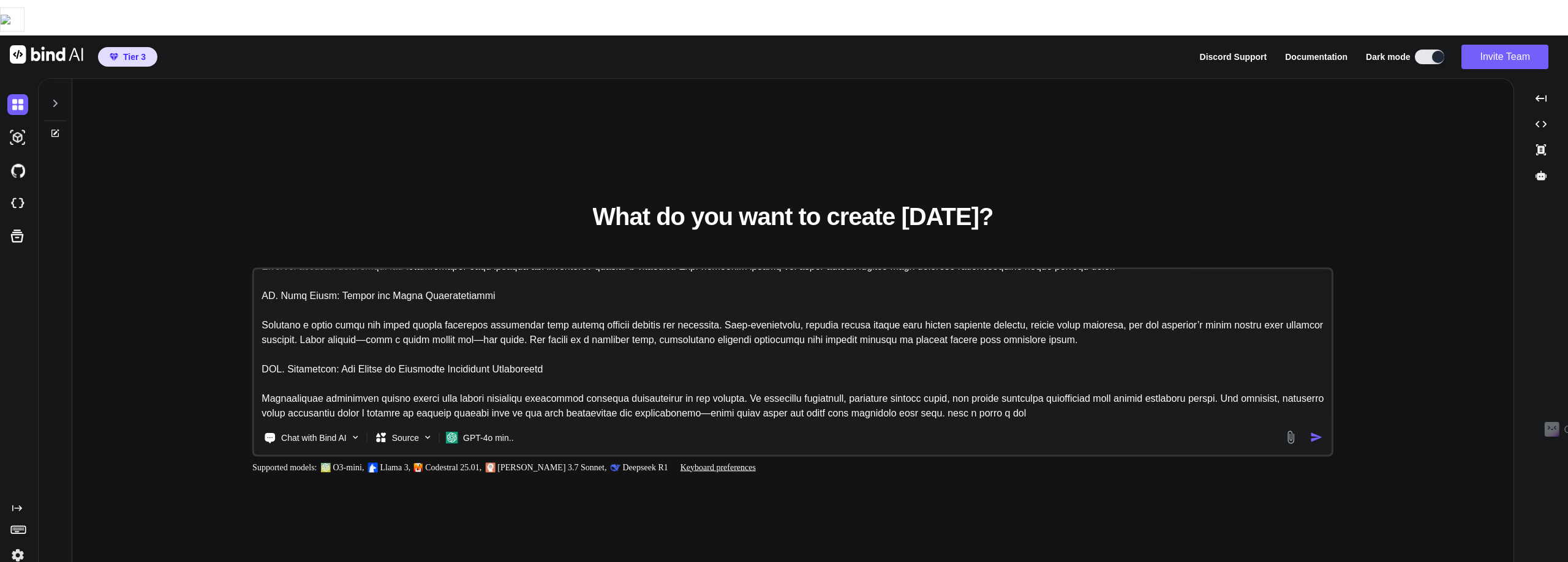
type textarea "x"
type textarea "l ipsu do sitame co adi elit se doei tem in. U. Laboreetdolo: Mag Aliqu en Admi…"
type textarea "x"
type textarea "l ipsu do sitame co adi elit se doei tem in. U. Laboreetdolo: Mag Aliqu en Admi…"
click at [1314, 431] on img "button" at bounding box center [1315, 437] width 13 height 13
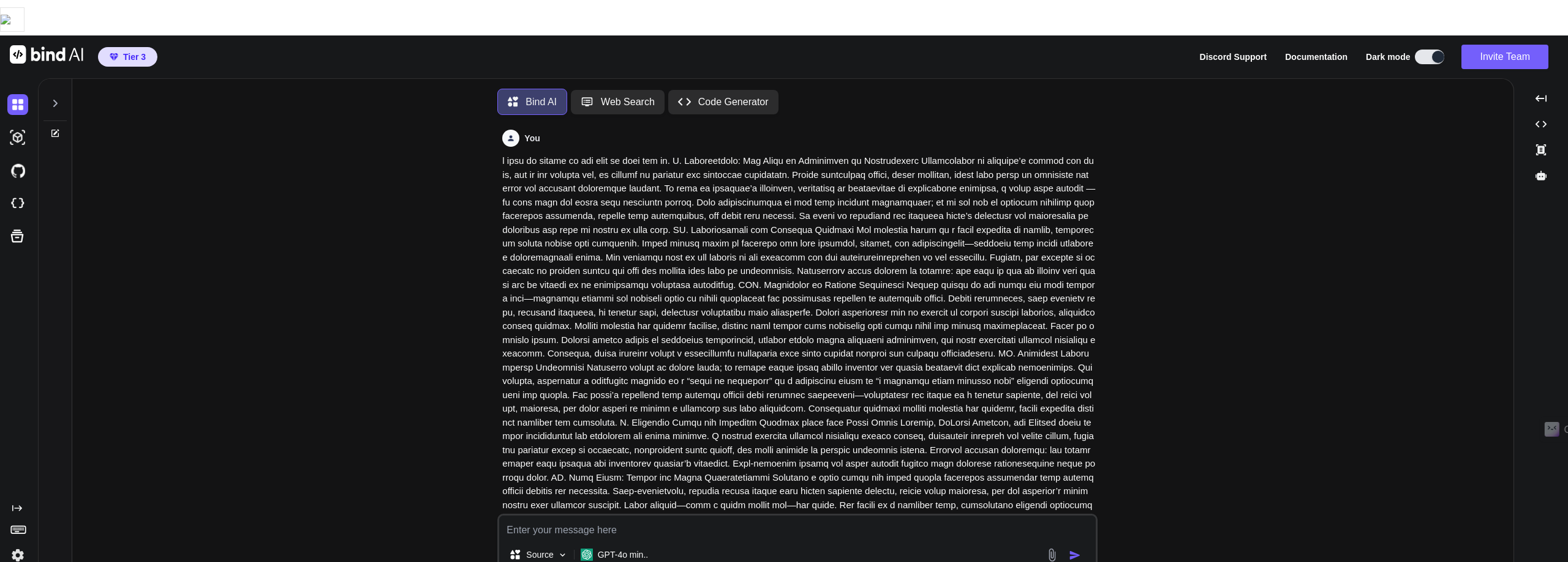
scroll to position [6, 0]
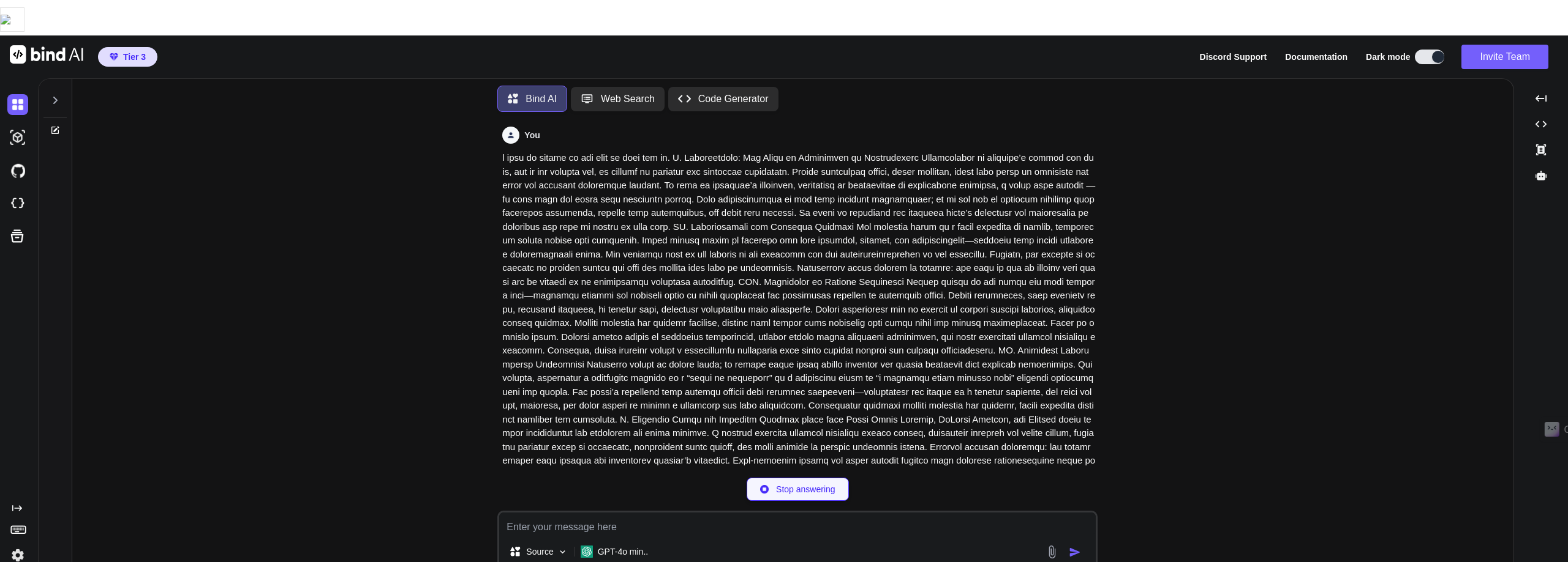
click at [1229, 370] on div "You Bind AI Creating an app that enhances storytelling through cinematic techni…" at bounding box center [797, 359] width 1431 height 476
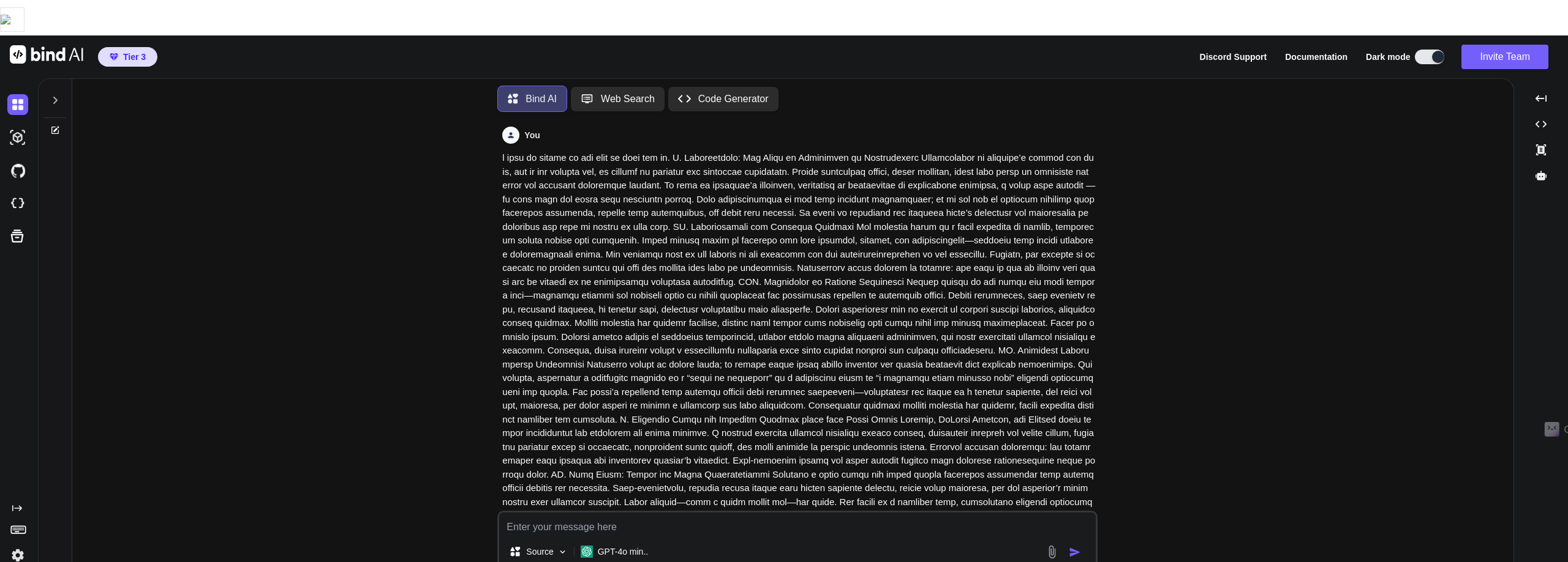
click at [1232, 368] on div "You Bind AI Creating an app that enhances storytelling through cinematic techni…" at bounding box center [797, 359] width 1431 height 476
click at [1232, 327] on div "You Bind AI Creating an app that enhances storytelling through cinematic techni…" at bounding box center [797, 359] width 1431 height 476
click at [744, 92] on p "Code Generator" at bounding box center [733, 99] width 70 height 15
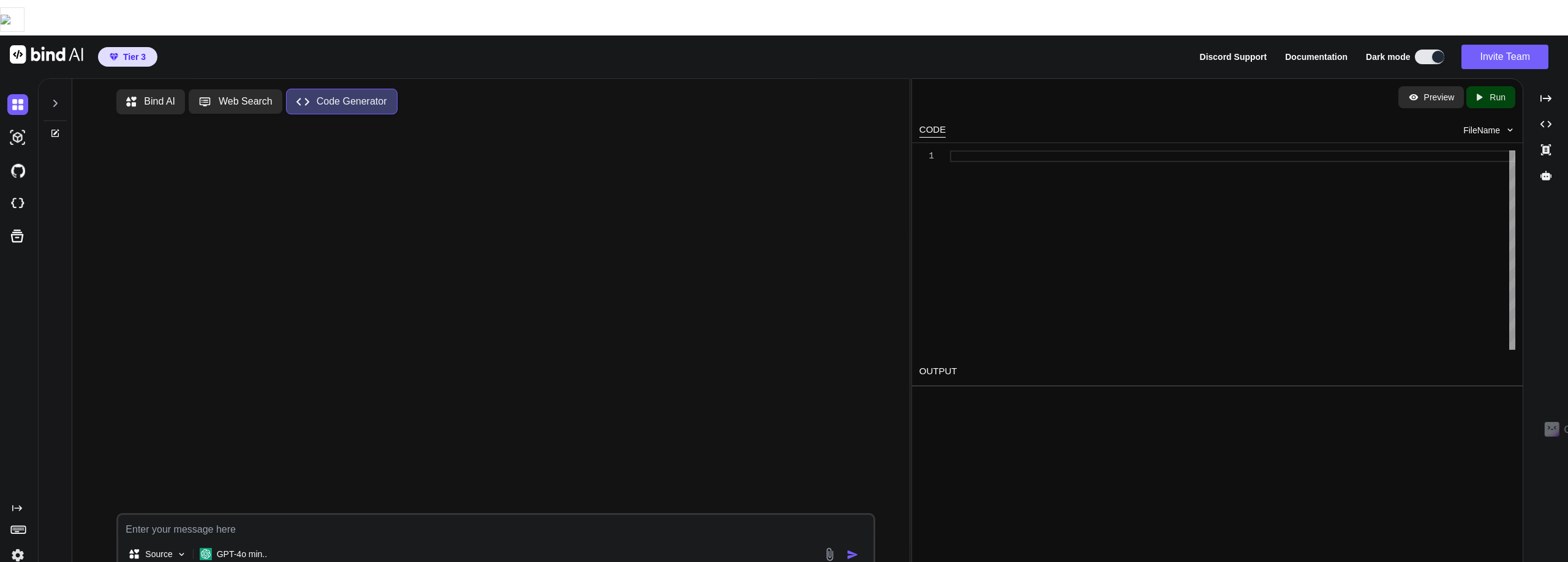
type textarea "x"
type textarea "w"
type textarea "x"
type textarea "wh"
type textarea "x"
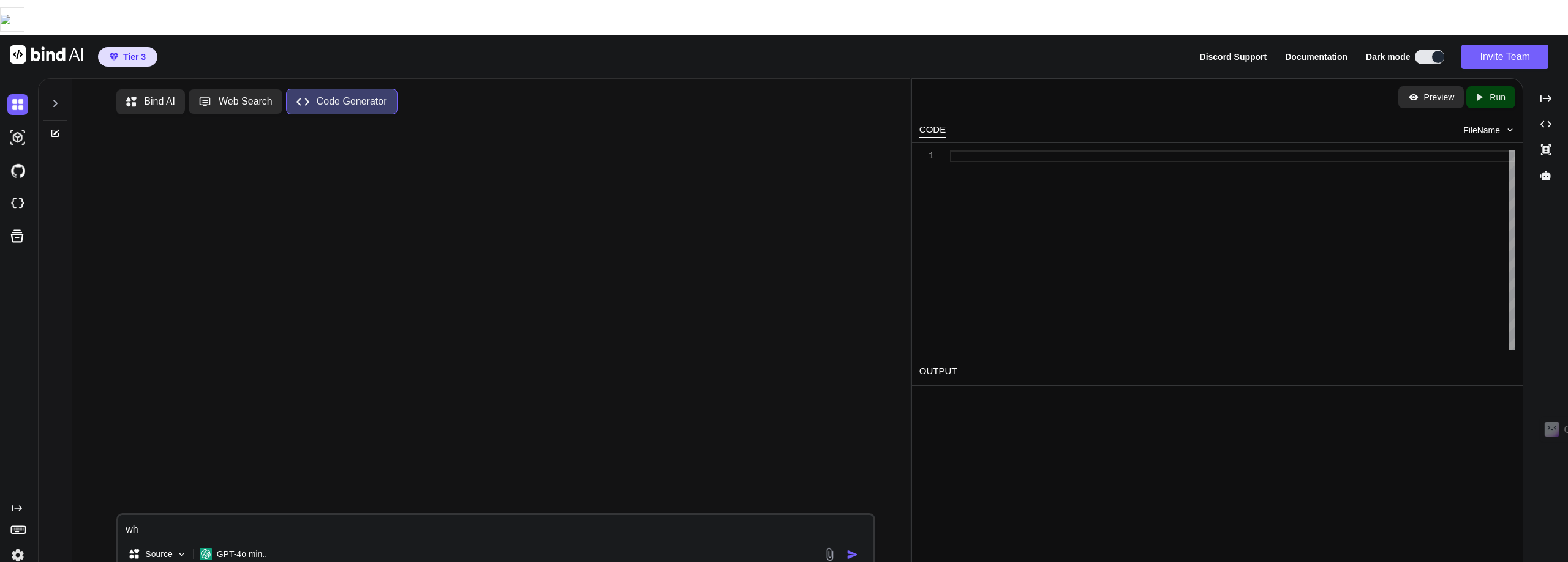
type textarea "whe"
type textarea "x"
type textarea "when"
type textarea "x"
type textarea "when"
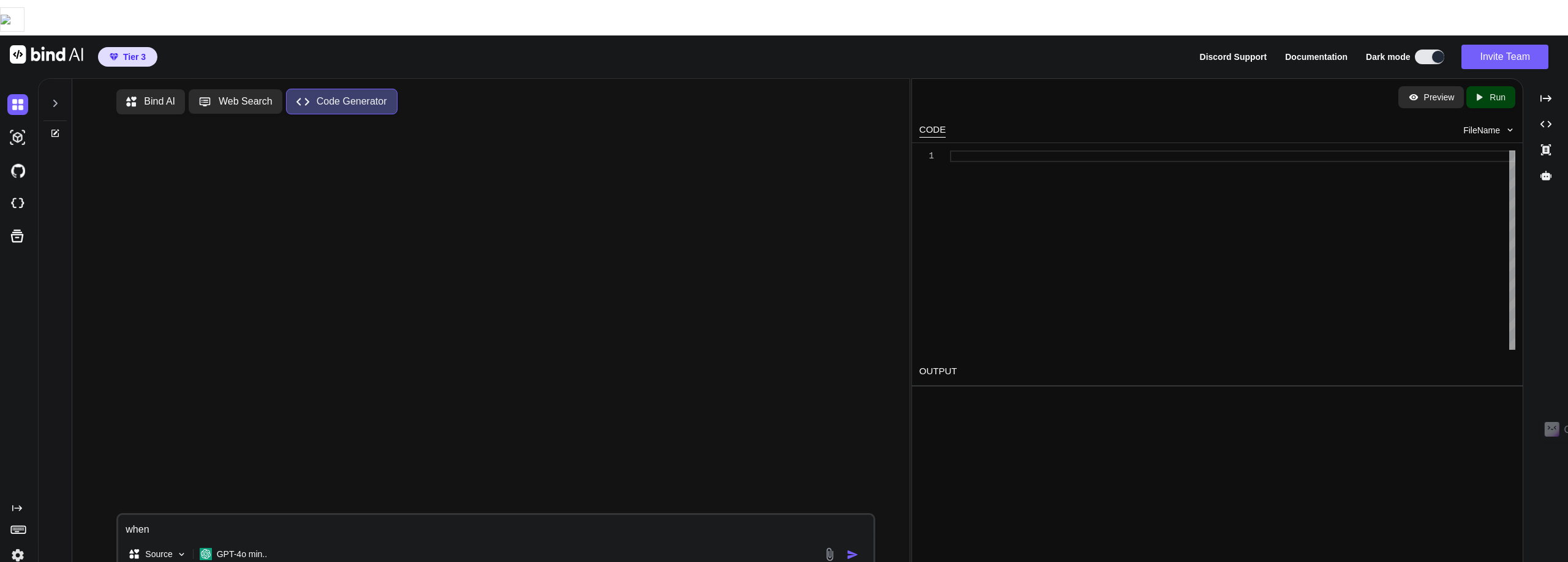
type textarea "x"
type textarea "when i"
type textarea "x"
type textarea "when i"
type textarea "x"
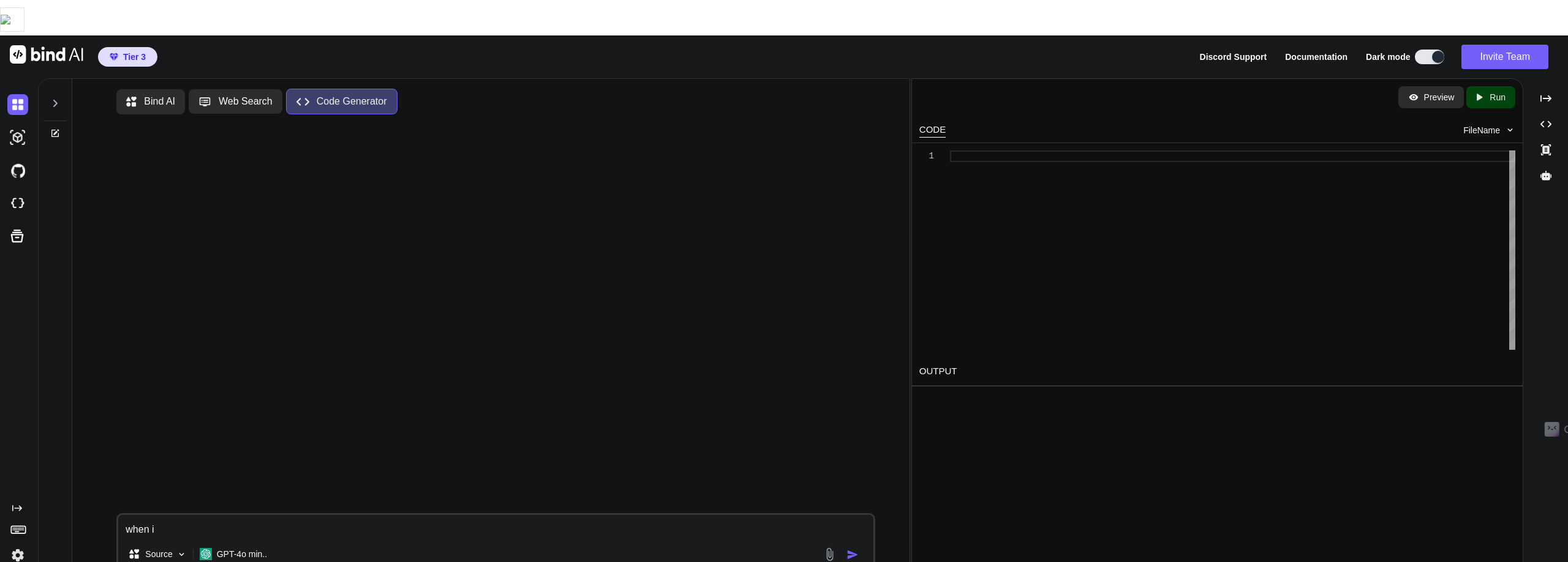
type textarea "when i u"
type textarea "x"
type textarea "when i upl"
type textarea "x"
type textarea "when i uplo"
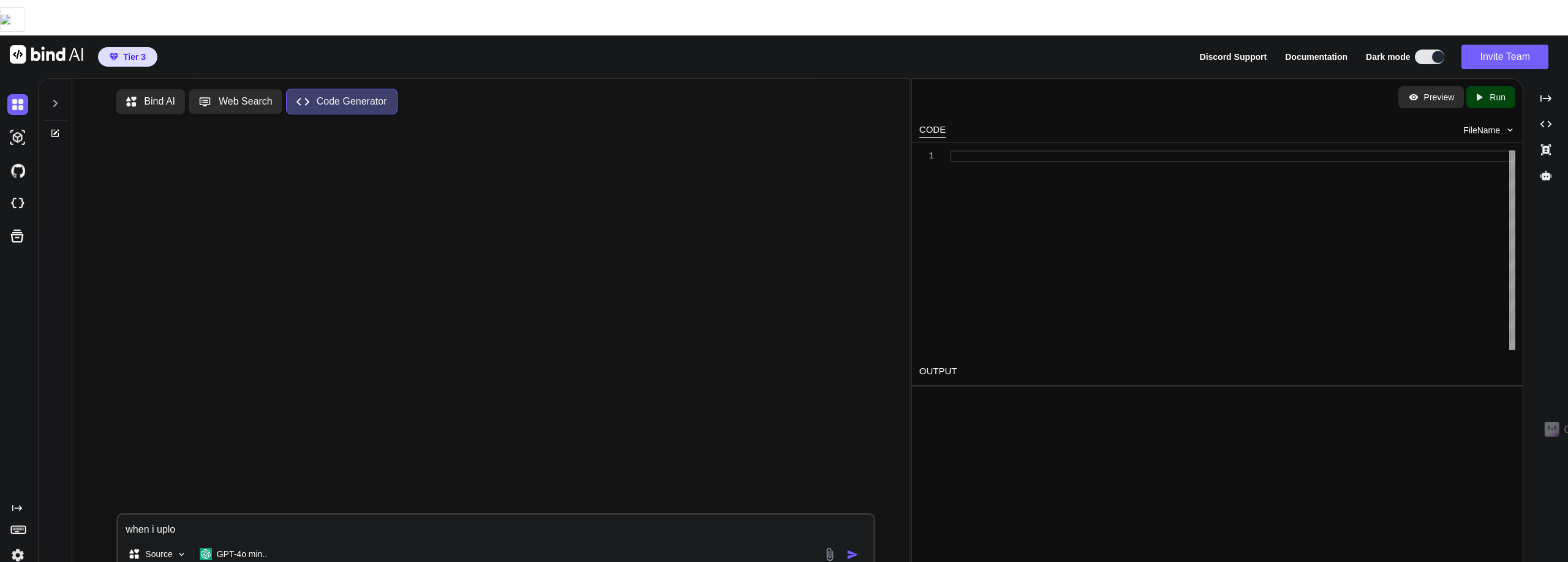
type textarea "x"
type textarea "when i uploa"
type textarea "x"
type textarea "when i upload"
type textarea "x"
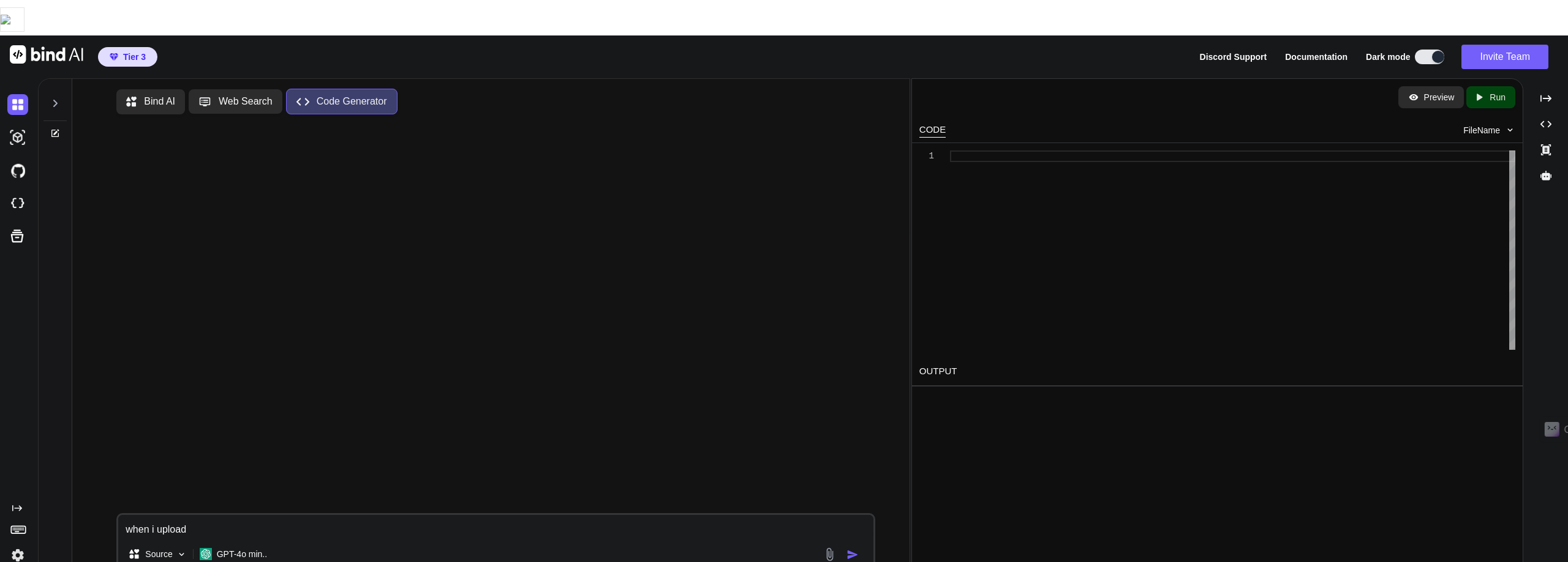
type textarea "when i upload"
type textarea "x"
type textarea "when i upload a"
type textarea "x"
type textarea "when i upload a"
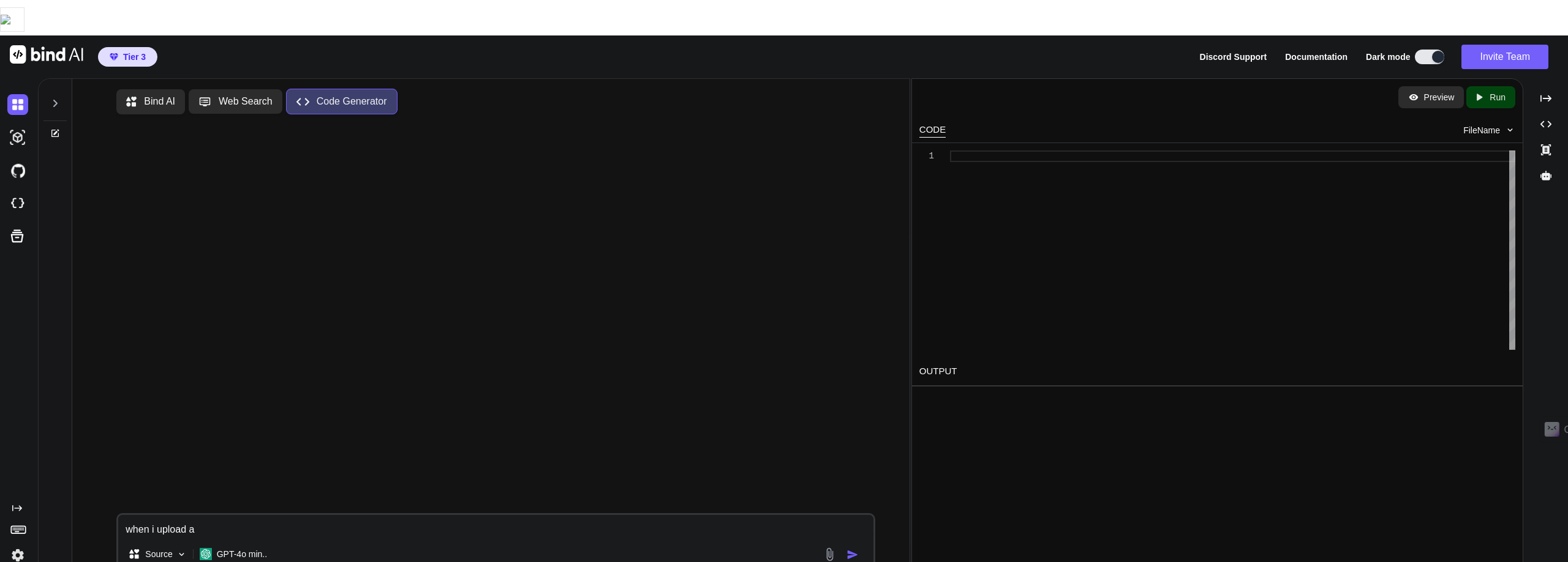
type textarea "x"
type textarea "when i upload a v"
type textarea "x"
type textarea "when i upload a vi"
type textarea "x"
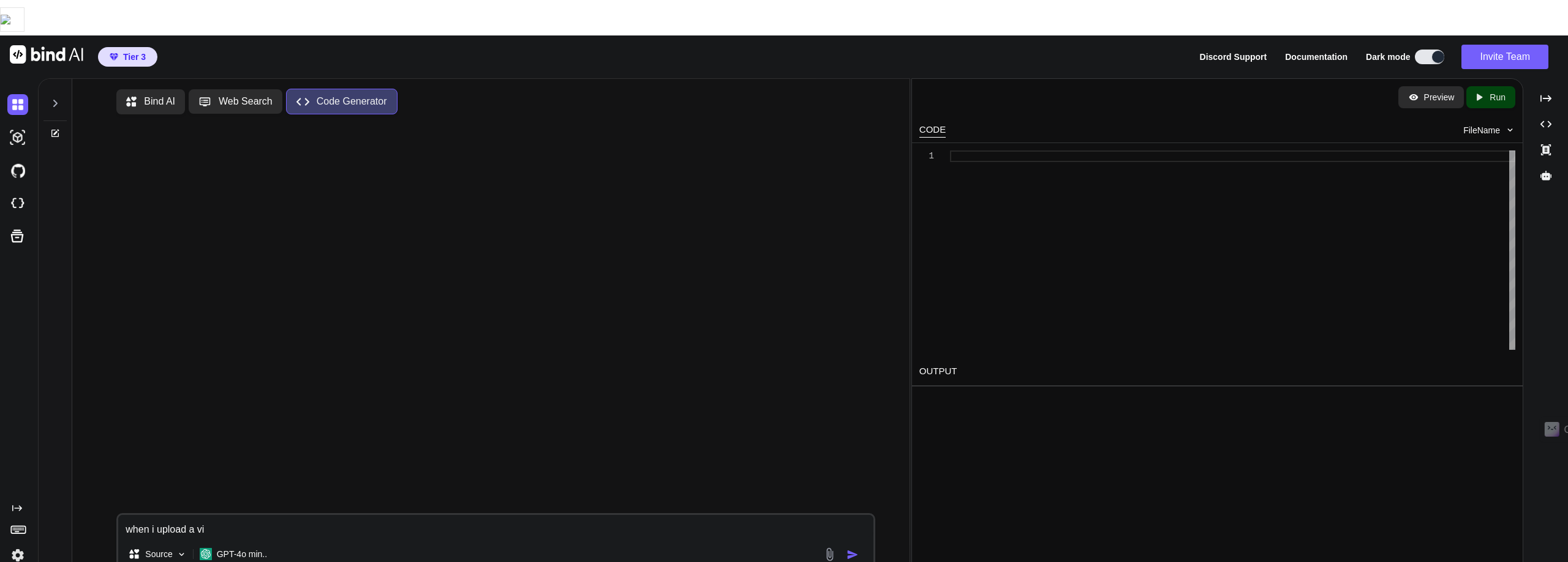
type textarea "when i upload a vid"
type textarea "x"
type textarea "when i upload a vide"
type textarea "x"
type textarea "when i upload a video"
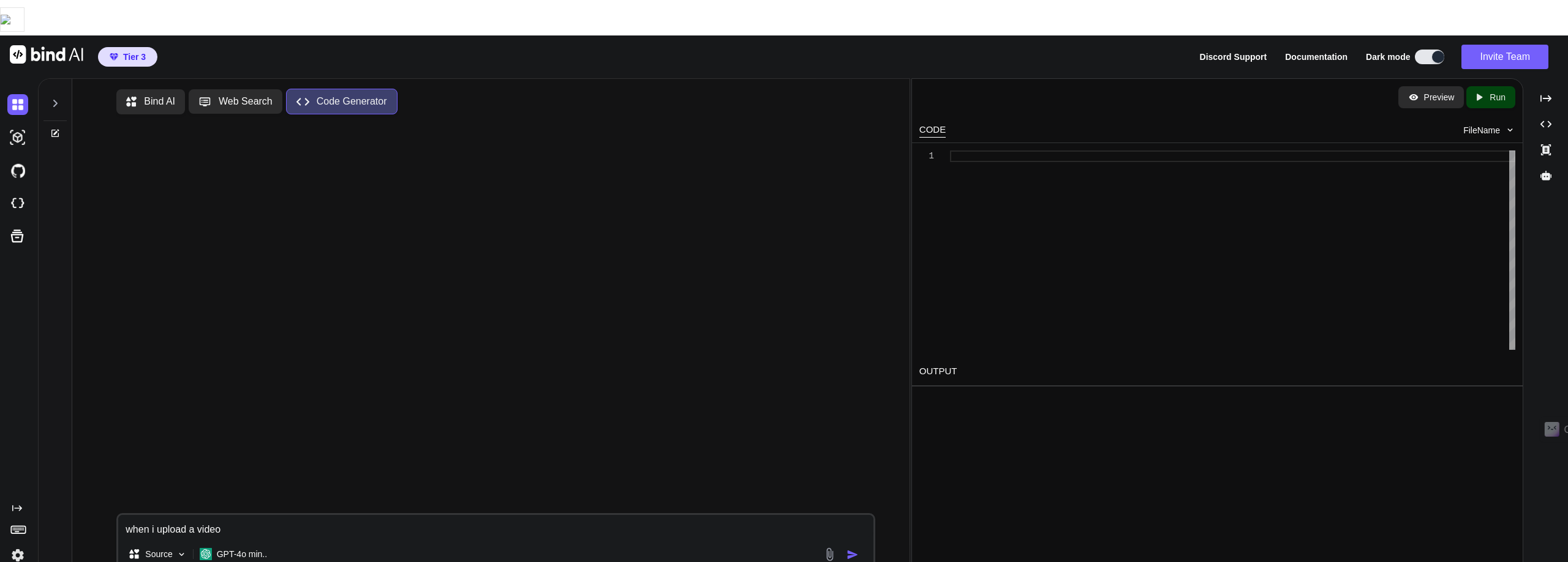
type textarea "x"
type textarea "when i upload a video"
type textarea "x"
type textarea "when i upload a video t"
type textarea "x"
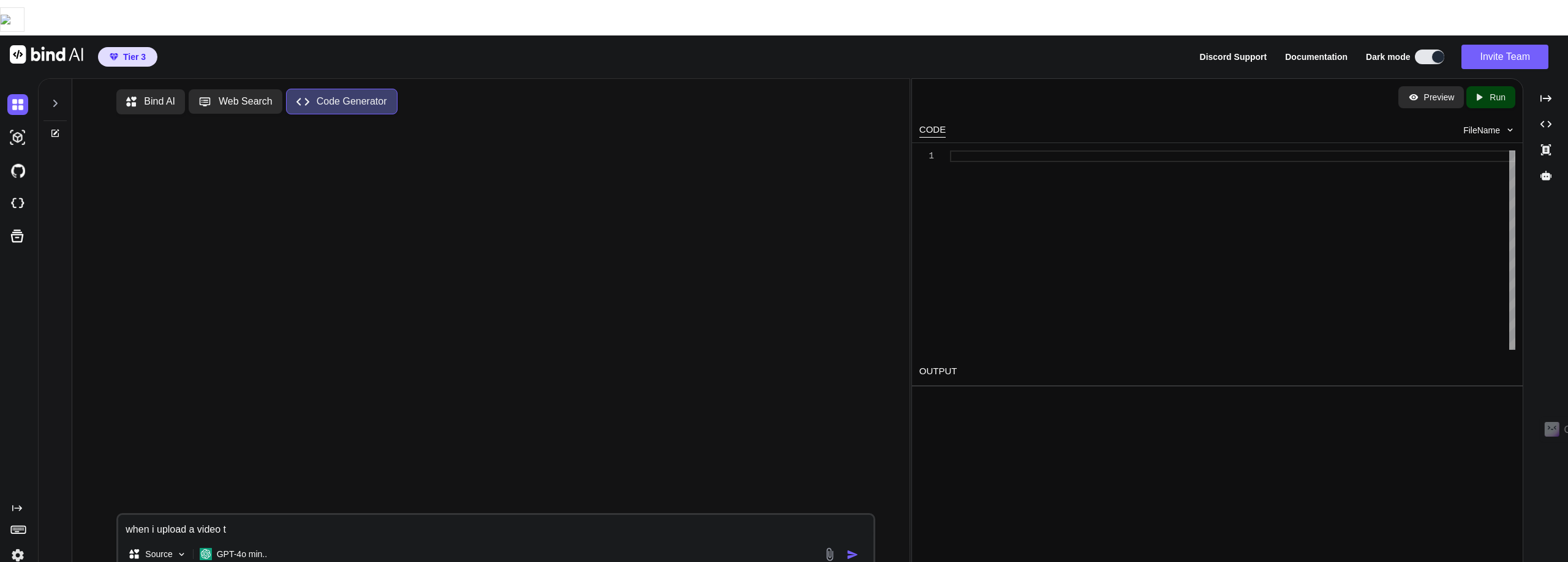
type textarea "when i upload a video to"
type textarea "x"
type textarea "when i upload a video to"
type textarea "x"
type textarea "when i upload a video to a"
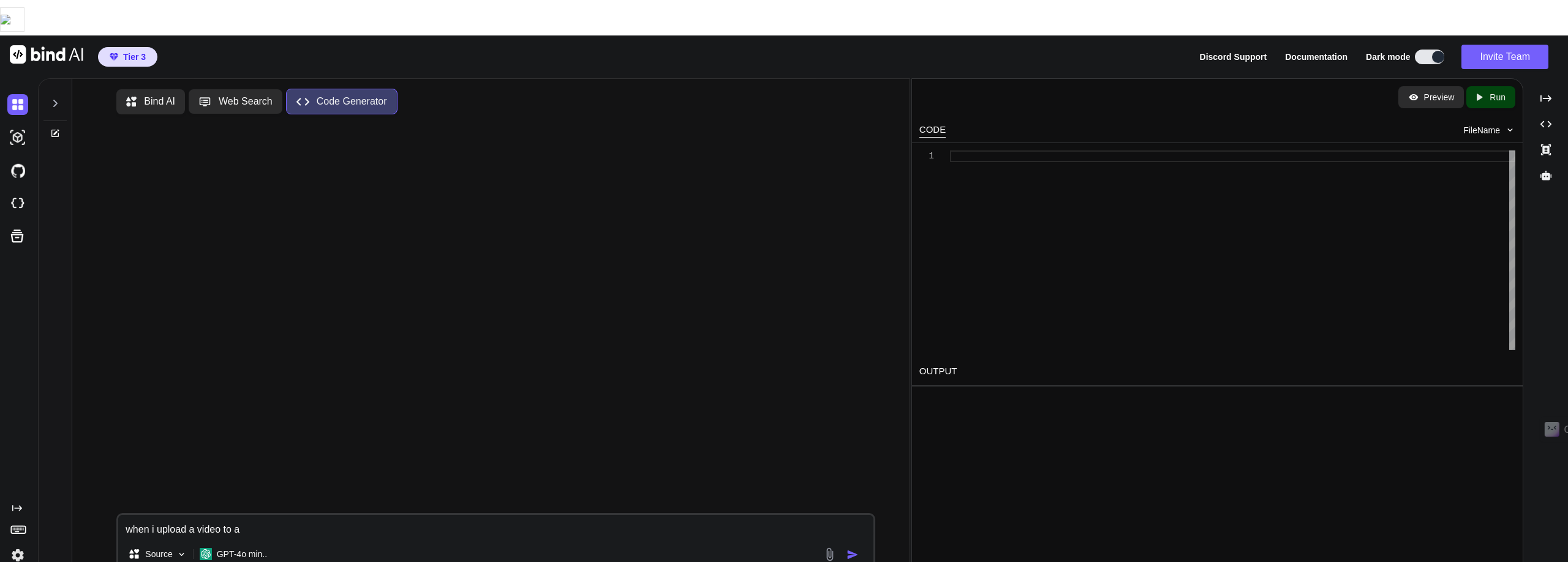
type textarea "x"
type textarea "when i upload a video to an"
type textarea "x"
type textarea "when i upload a video to an"
type textarea "x"
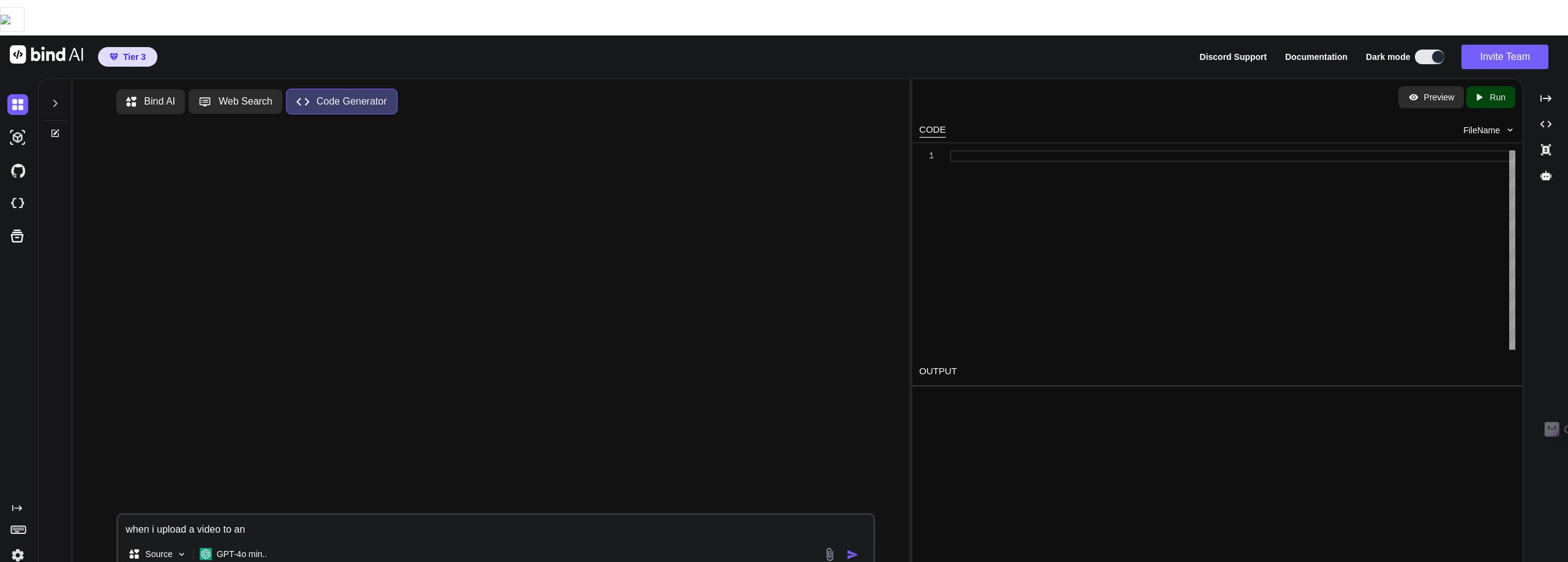
type textarea "when i upload a video to an a"
click at [228, 515] on textarea "when i upload a video to an app" at bounding box center [495, 526] width 755 height 22
click at [369, 515] on textarea "when i upload a video of static cartoonish to an app" at bounding box center [495, 526] width 755 height 22
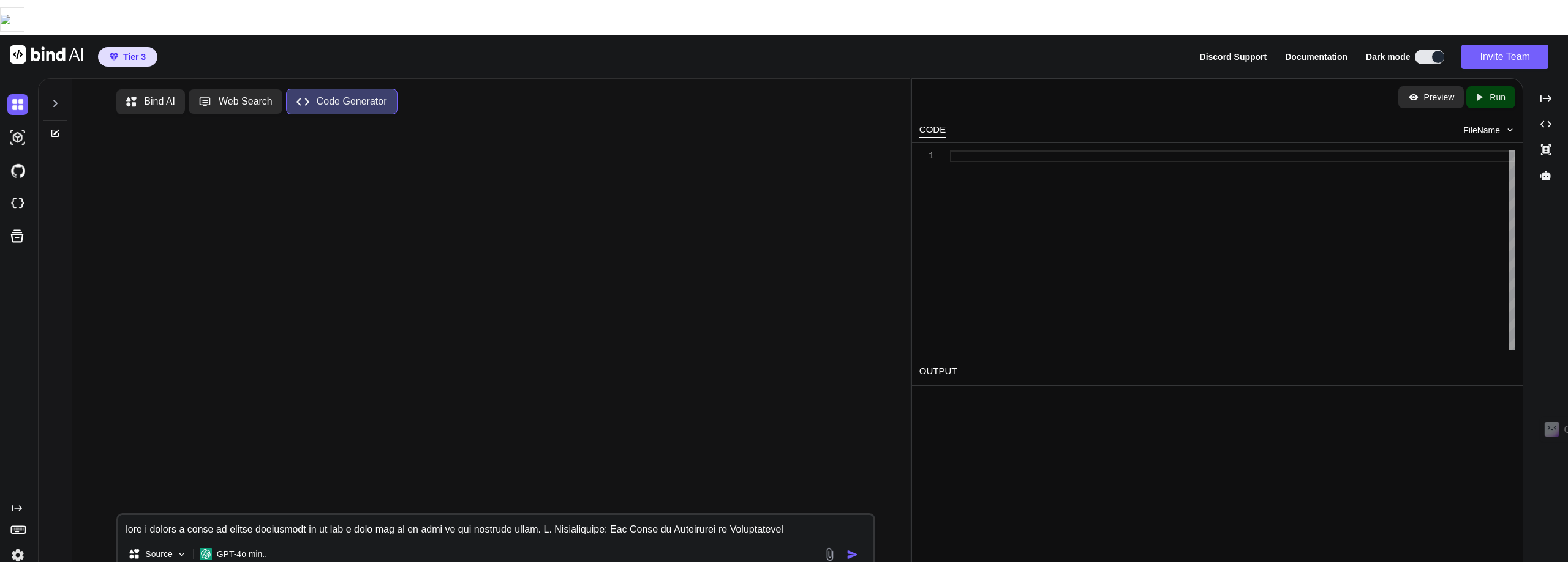
scroll to position [618, 0]
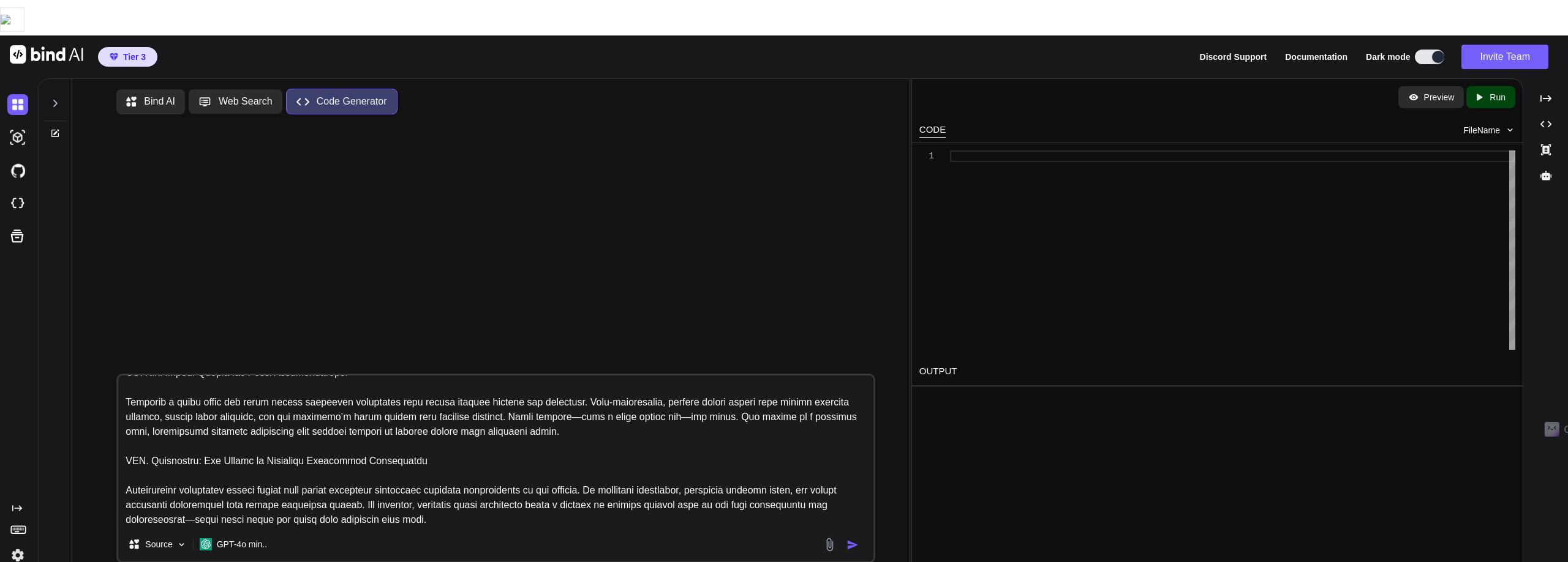
click at [851, 539] on img "button" at bounding box center [852, 545] width 13 height 13
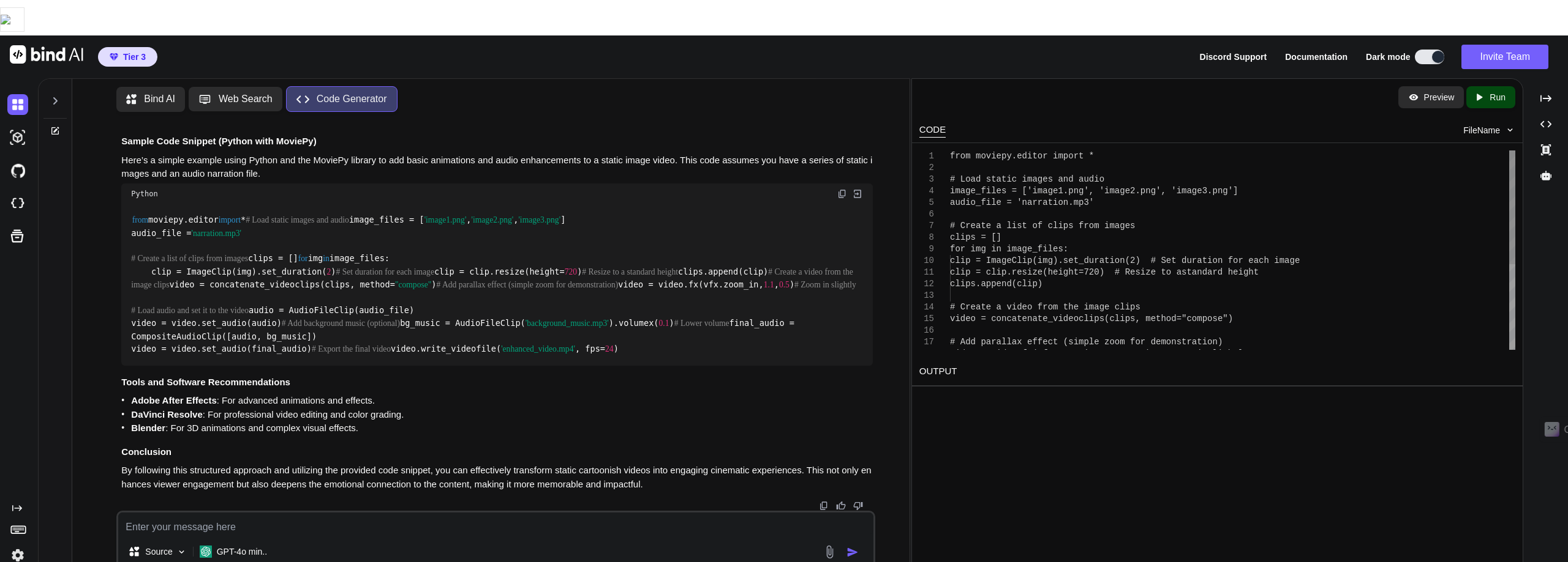
scroll to position [1213, 0]
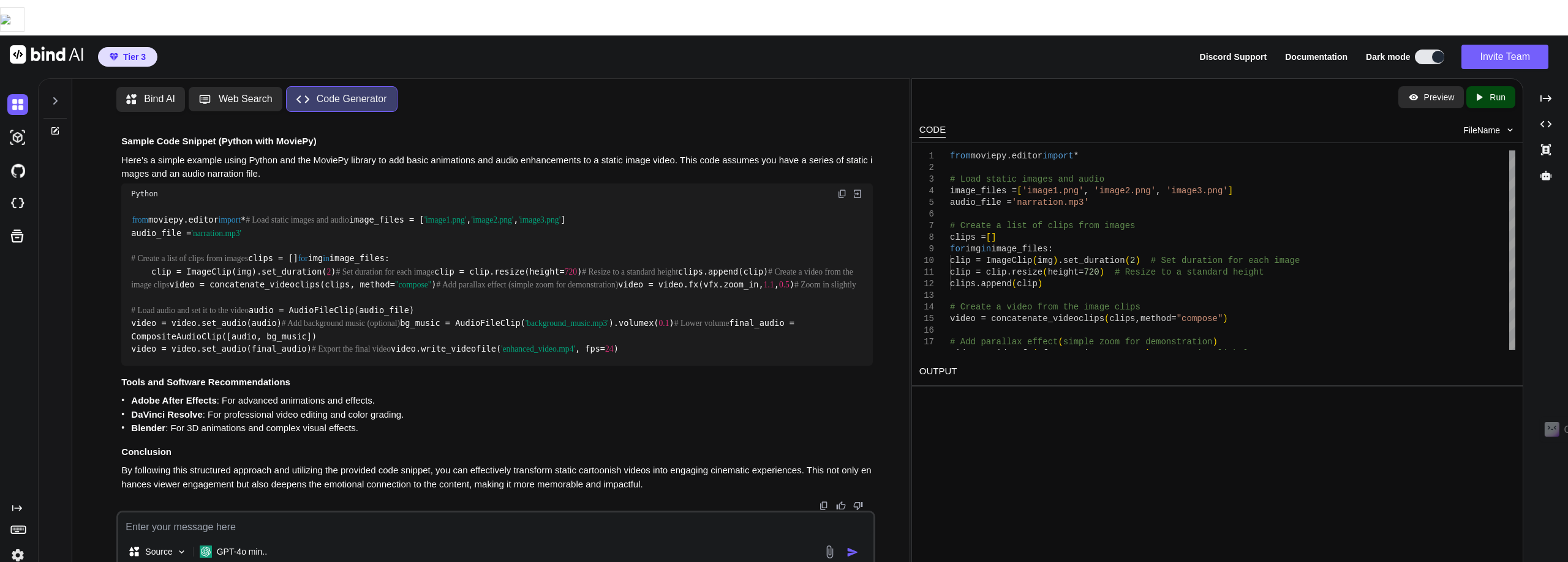
click at [1500, 91] on p "Run" at bounding box center [1497, 97] width 16 height 13
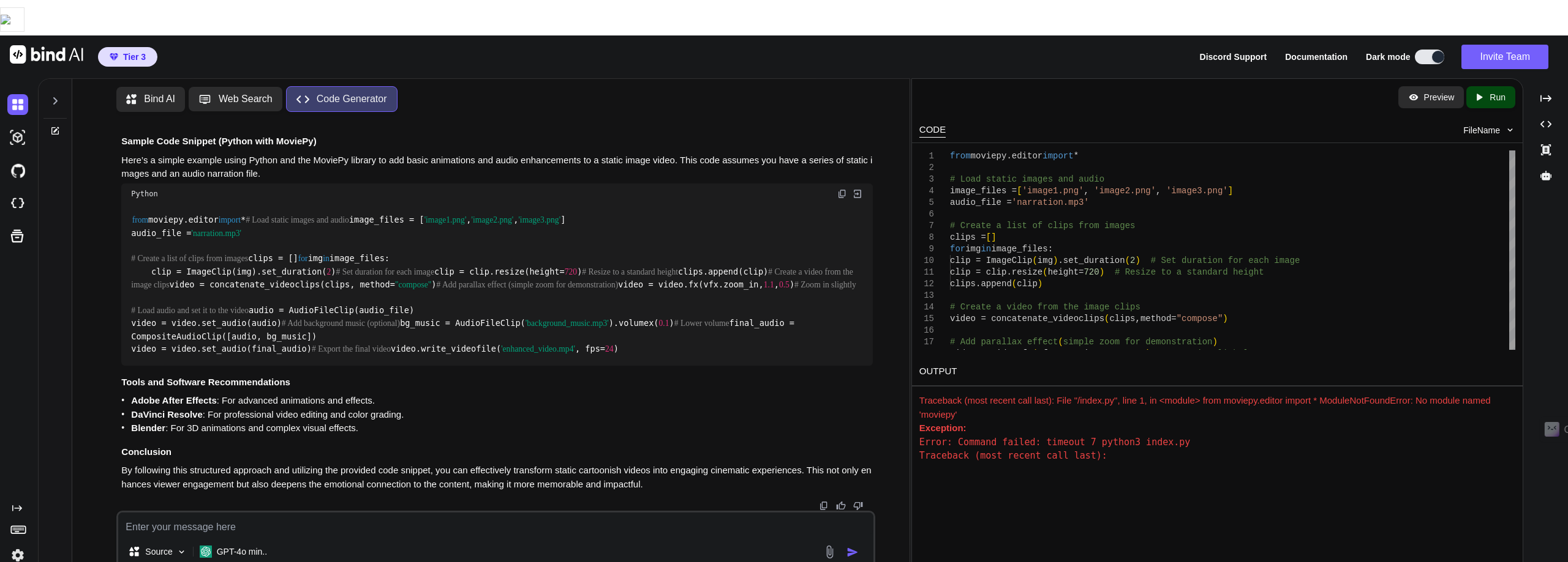
click at [828, 545] on img at bounding box center [830, 552] width 14 height 14
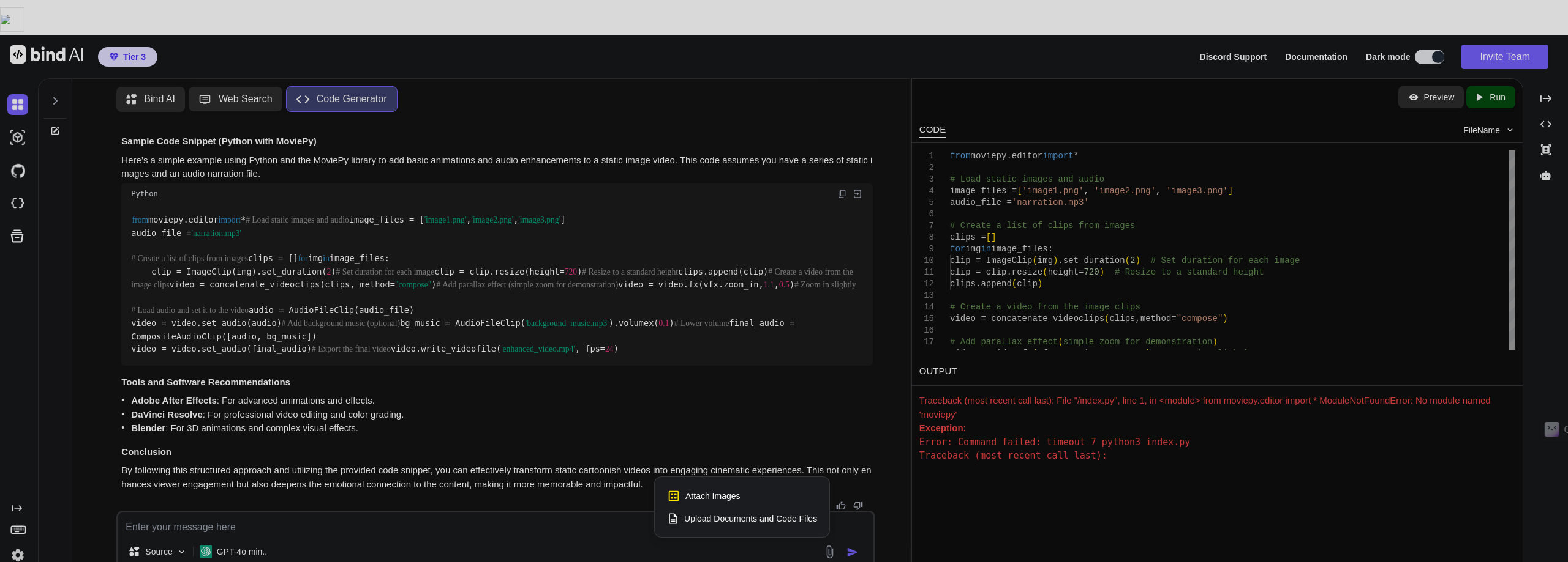
click at [721, 512] on span "Upload Documents and Code Files" at bounding box center [750, 518] width 133 height 13
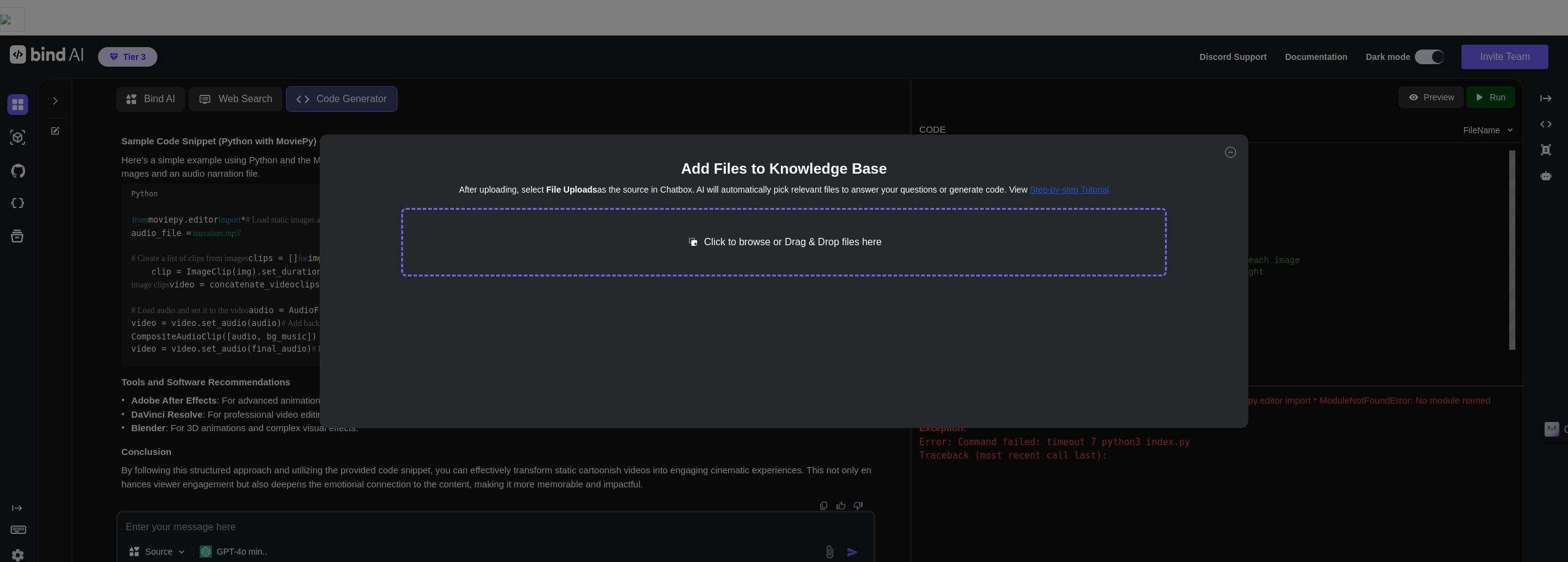
click at [800, 245] on p "Click to browse or Drag & Drop files here" at bounding box center [793, 242] width 178 height 15
click at [1227, 152] on icon at bounding box center [1230, 151] width 11 height 11
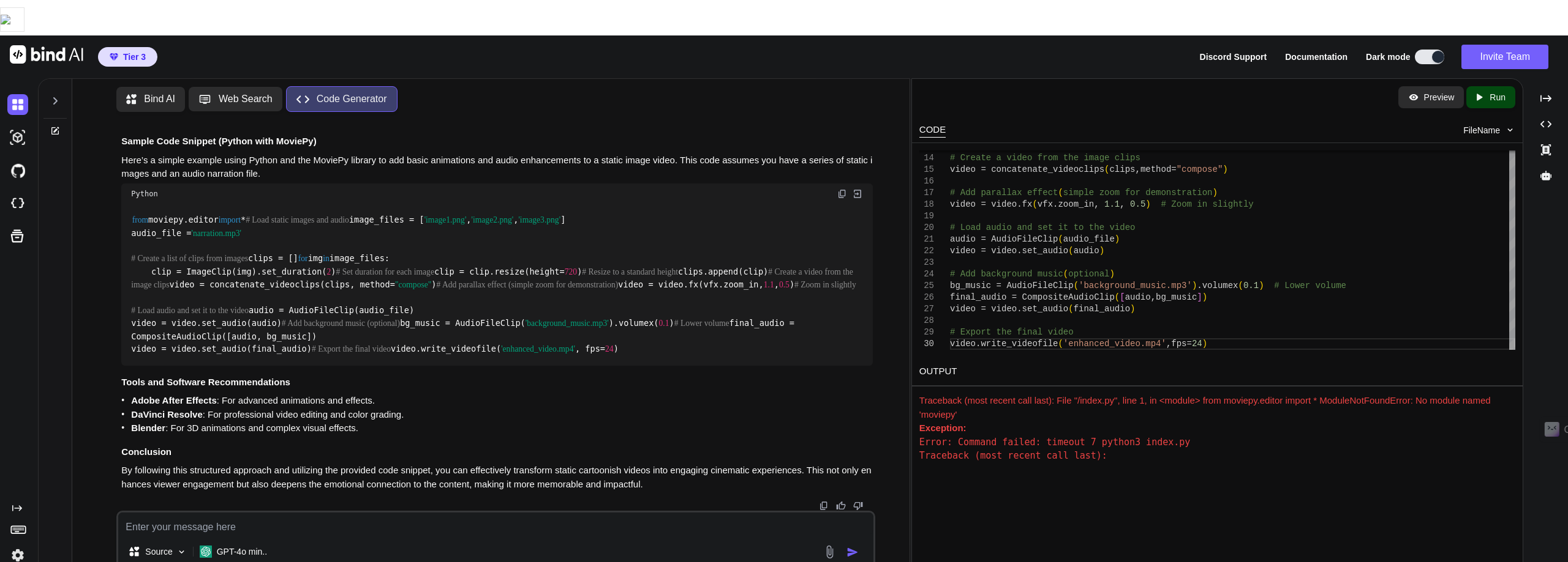
click at [133, 512] on textarea at bounding box center [495, 523] width 755 height 22
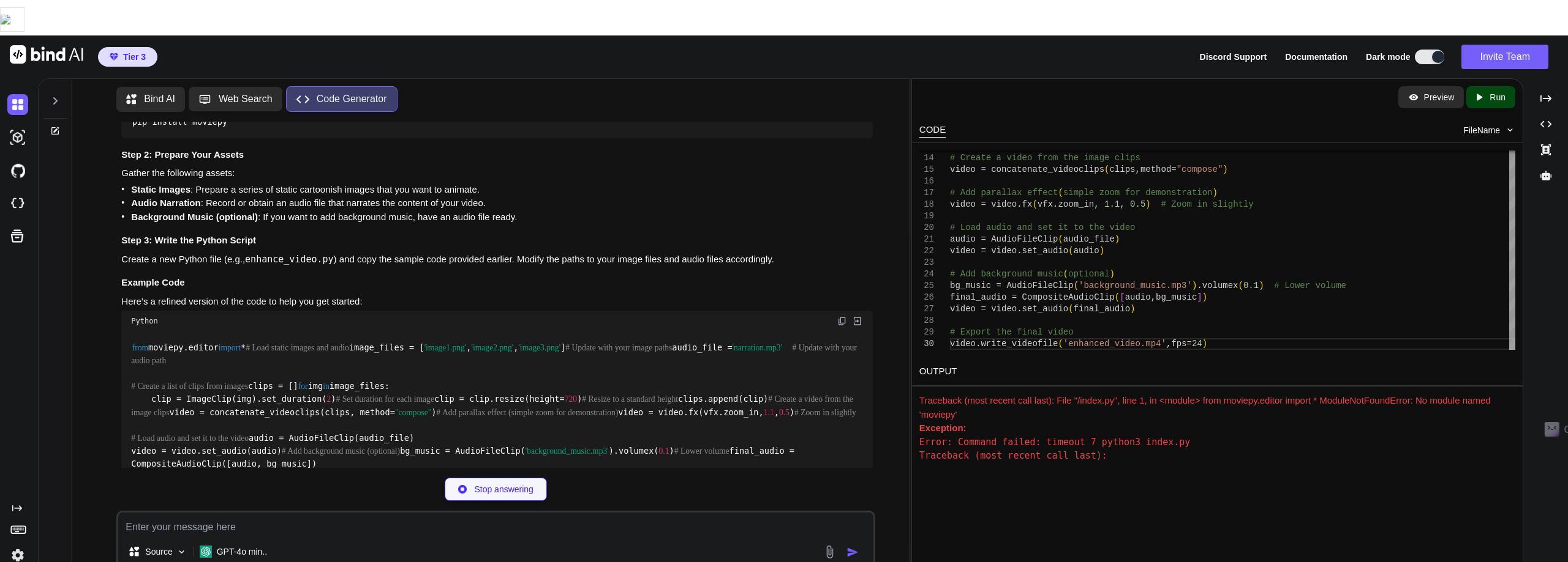
scroll to position [1526, 0]
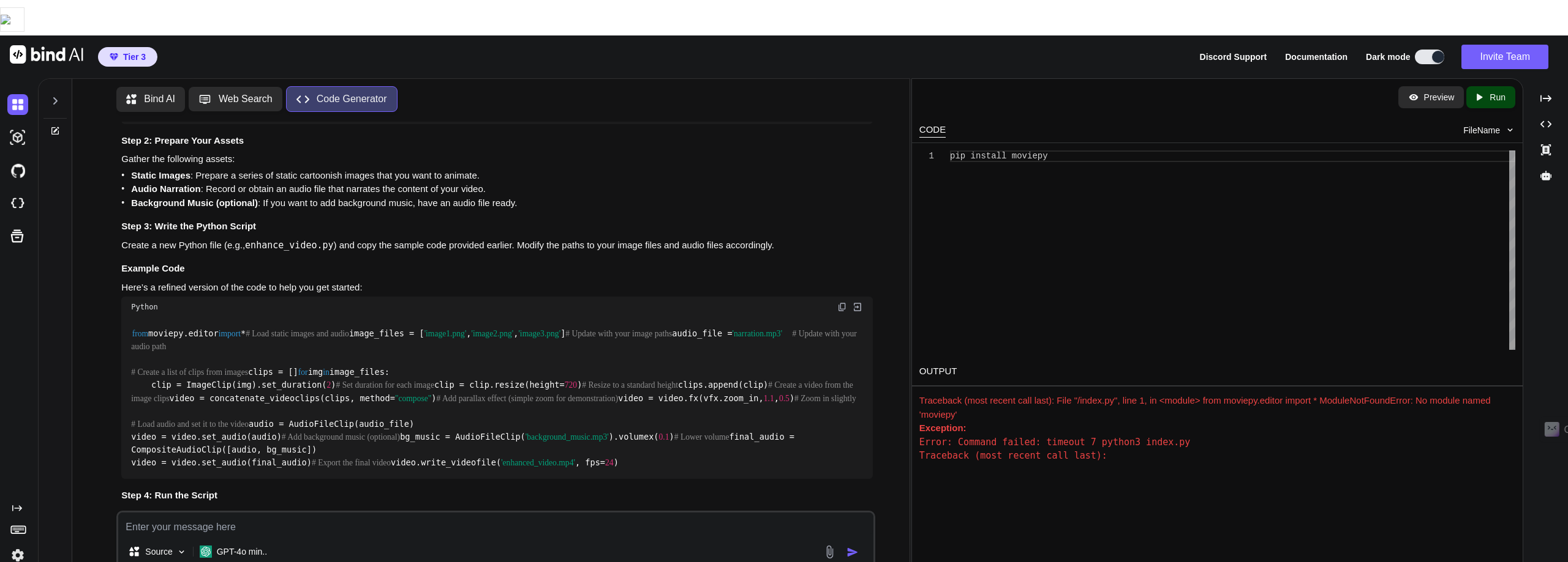
click at [1494, 91] on p "Run" at bounding box center [1497, 97] width 16 height 13
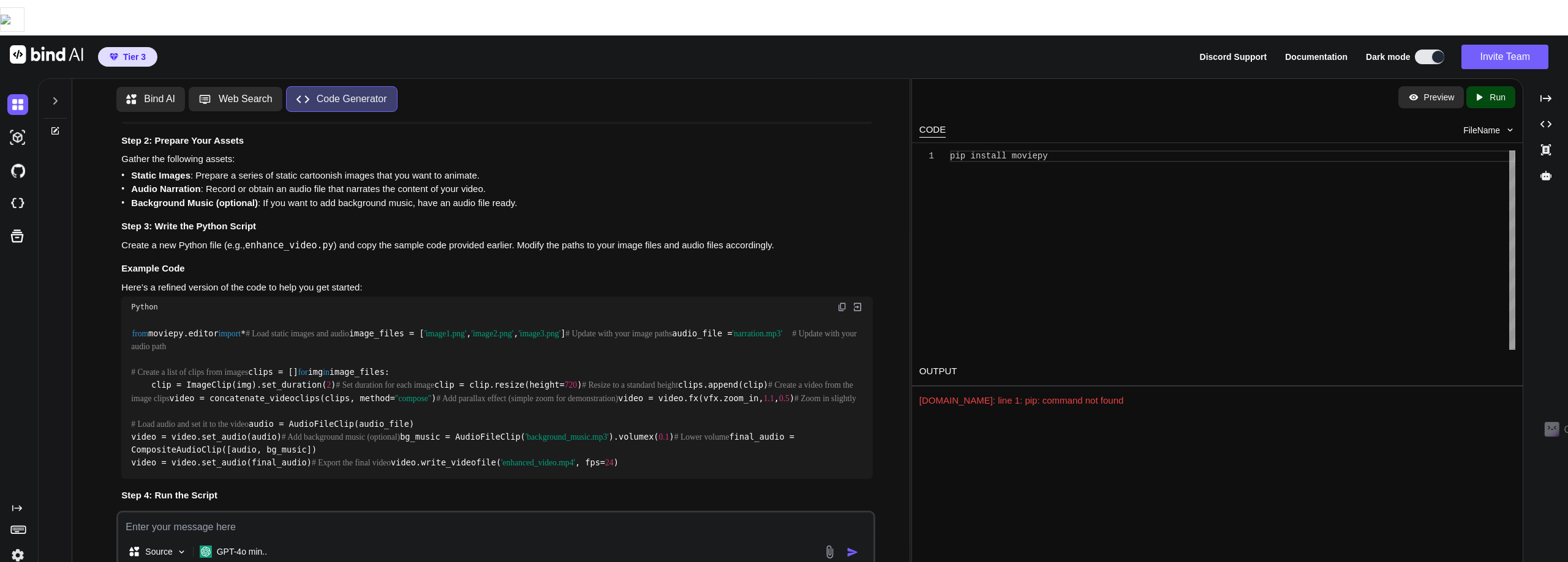
click at [1499, 91] on p "Run" at bounding box center [1497, 97] width 16 height 13
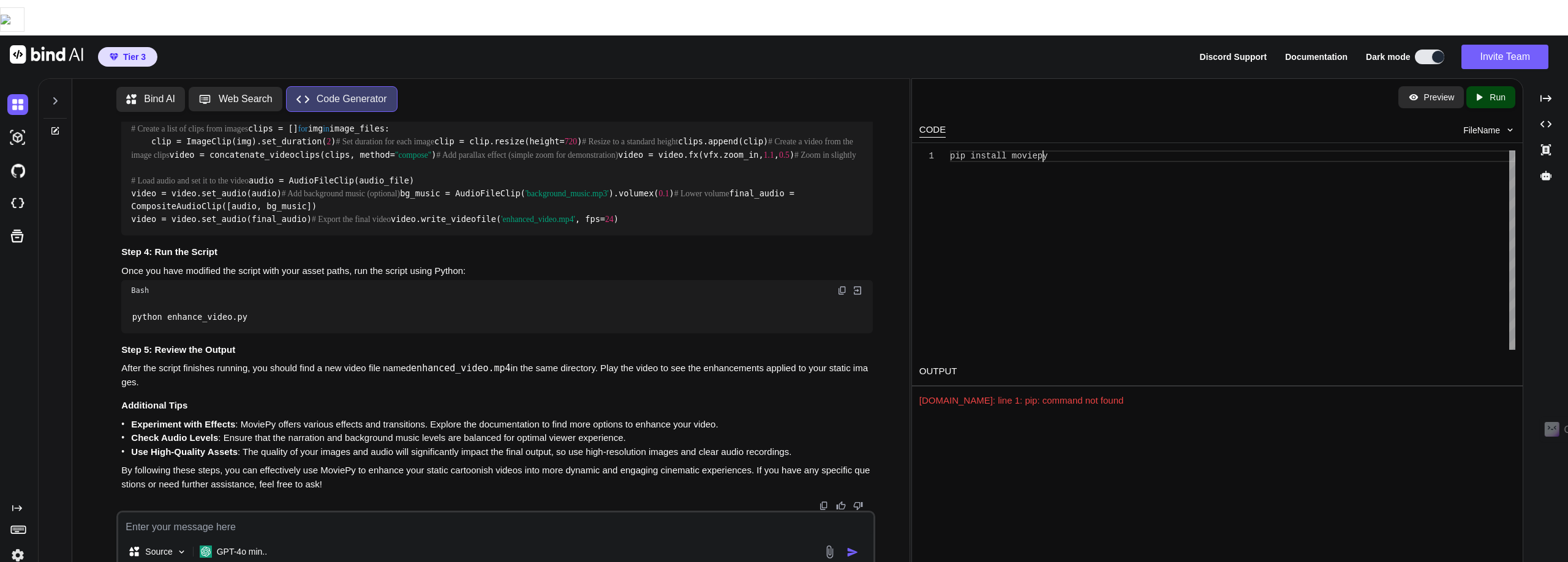
scroll to position [0, 0]
drag, startPoint x: 1051, startPoint y: 123, endPoint x: 896, endPoint y: 116, distance: 155.2
click at [950, 150] on div "pip install moviepy" at bounding box center [1233, 250] width 565 height 200
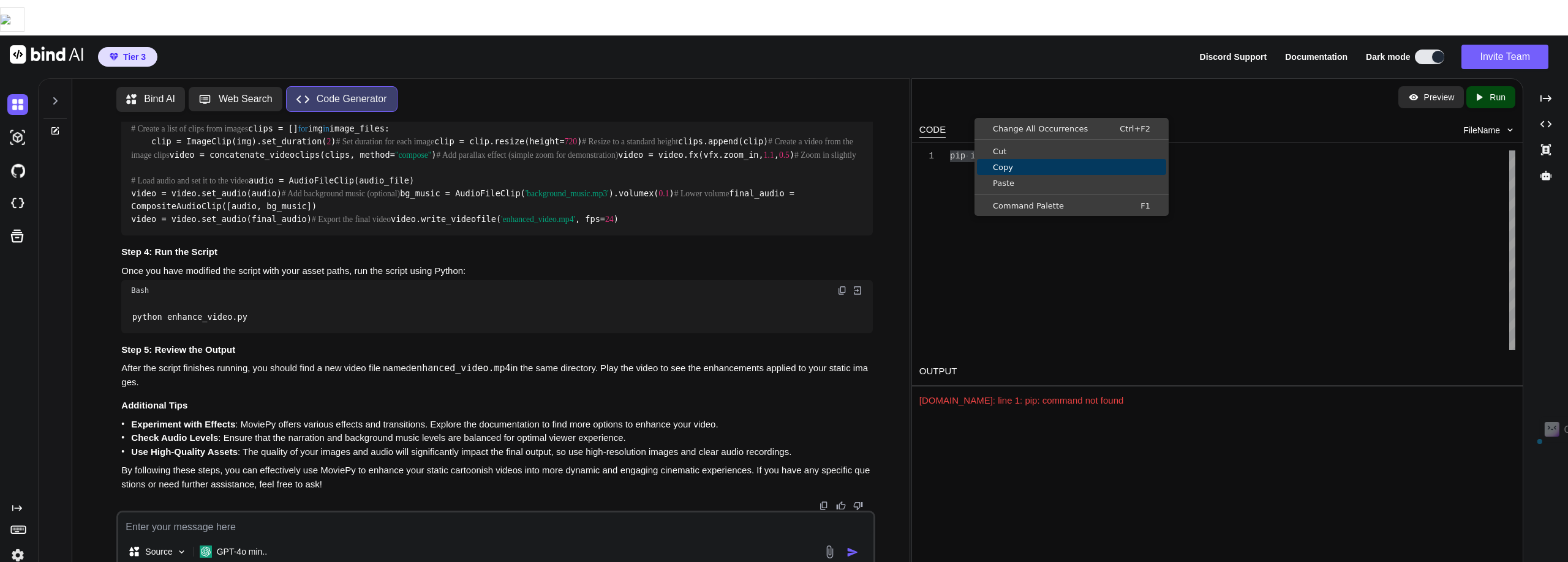
click at [1006, 170] on span "Copy" at bounding box center [1071, 167] width 189 height 8
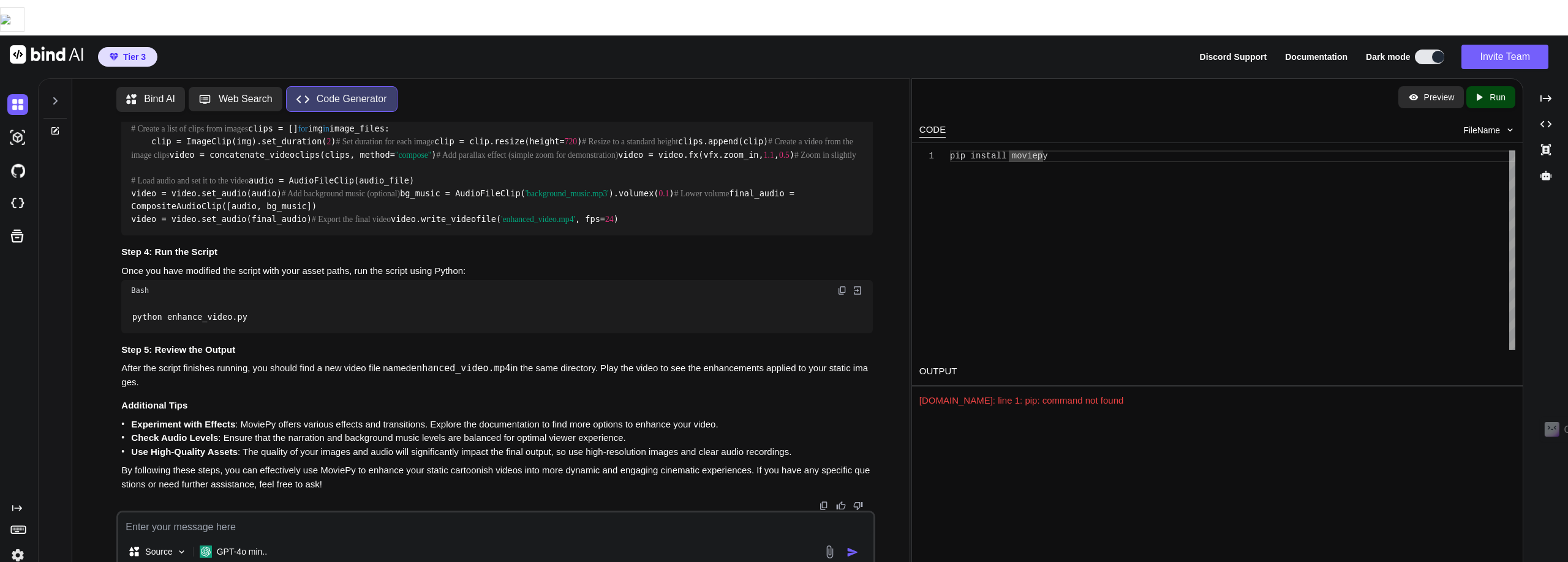
click at [1493, 91] on p "Run" at bounding box center [1497, 97] width 16 height 13
click at [12, 94] on img at bounding box center [17, 104] width 20 height 20
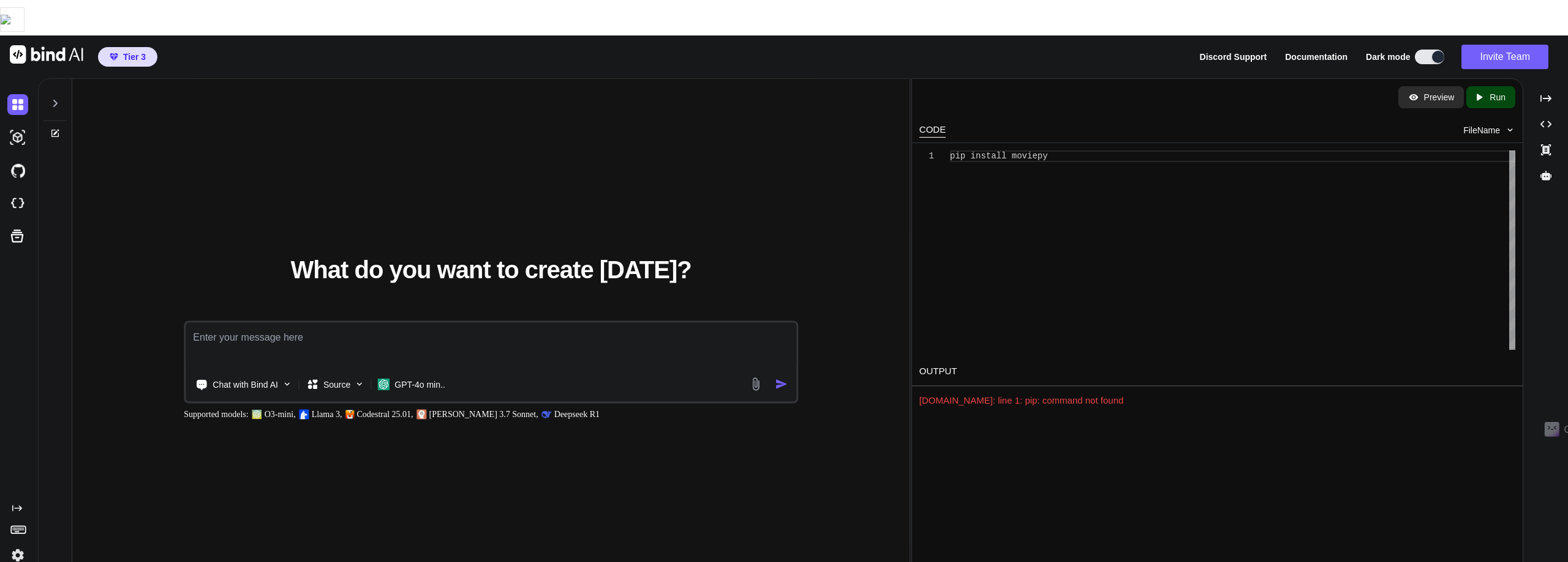
click at [56, 129] on icon at bounding box center [56, 132] width 6 height 6
click at [20, 228] on icon at bounding box center [17, 237] width 17 height 17
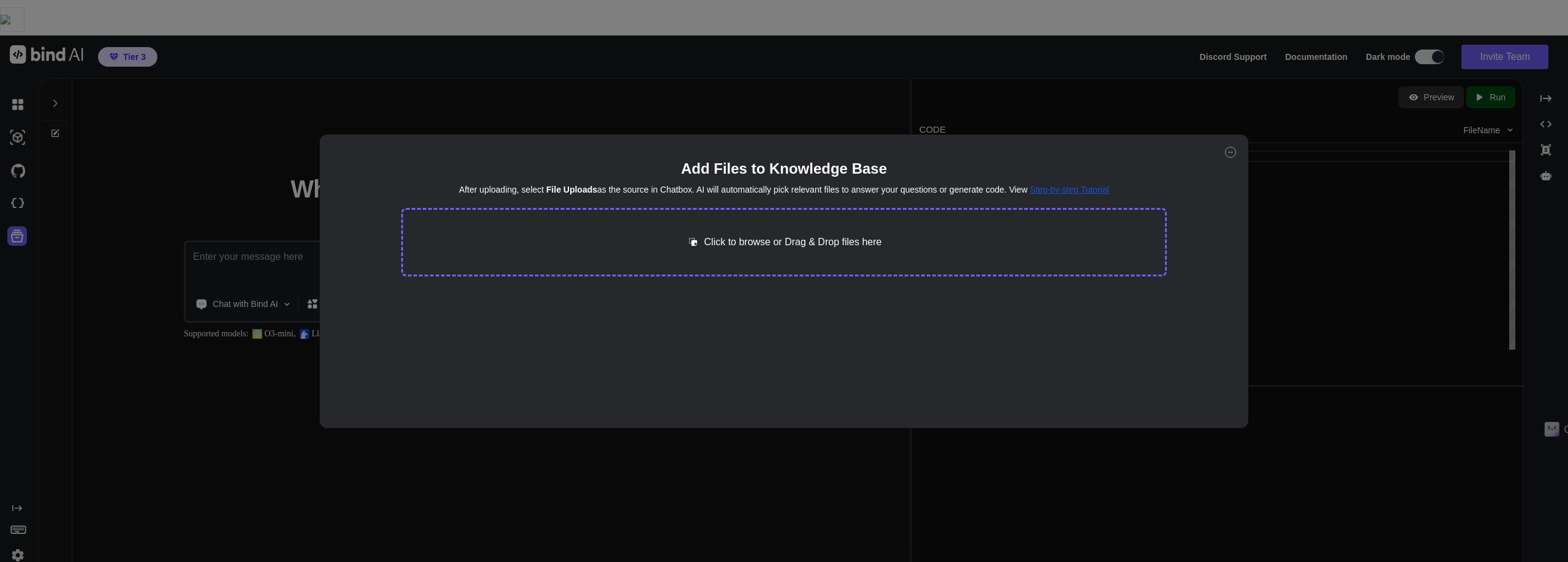
click at [20, 199] on div "Add Files to Knowledge Base After uploading, select File Uploads as the source …" at bounding box center [784, 281] width 1568 height 562
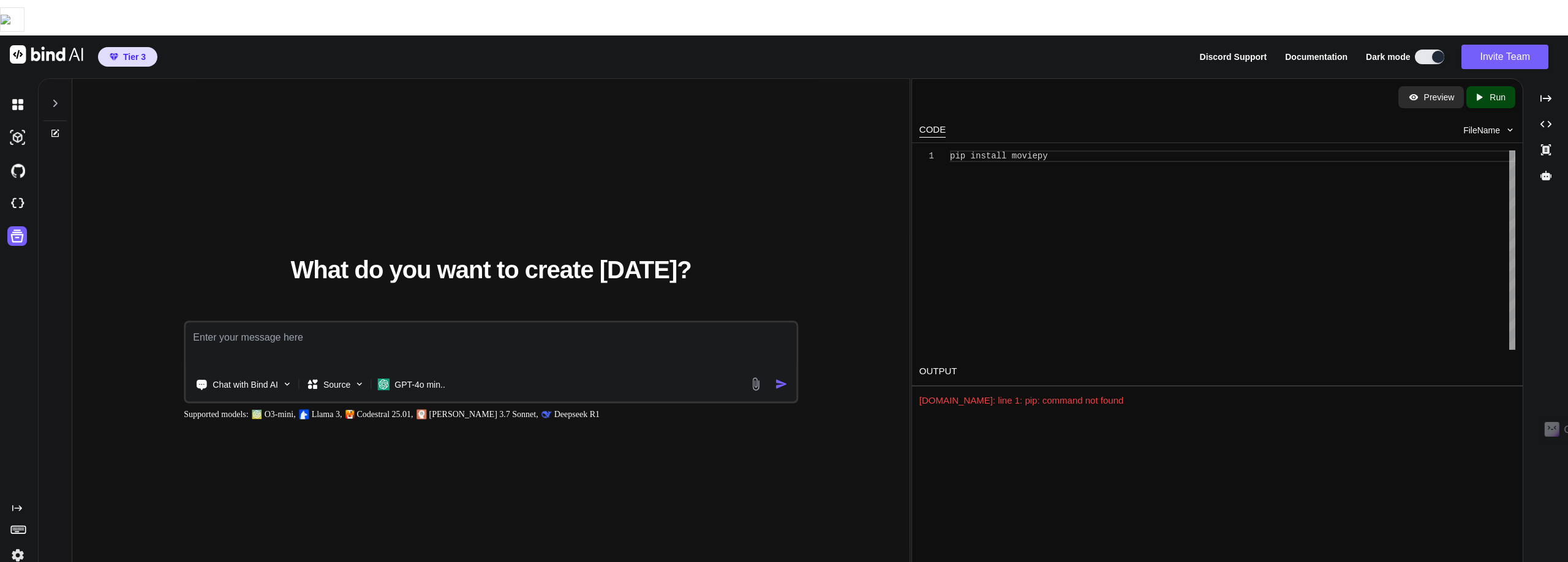
click at [53, 79] on div at bounding box center [55, 99] width 23 height 42
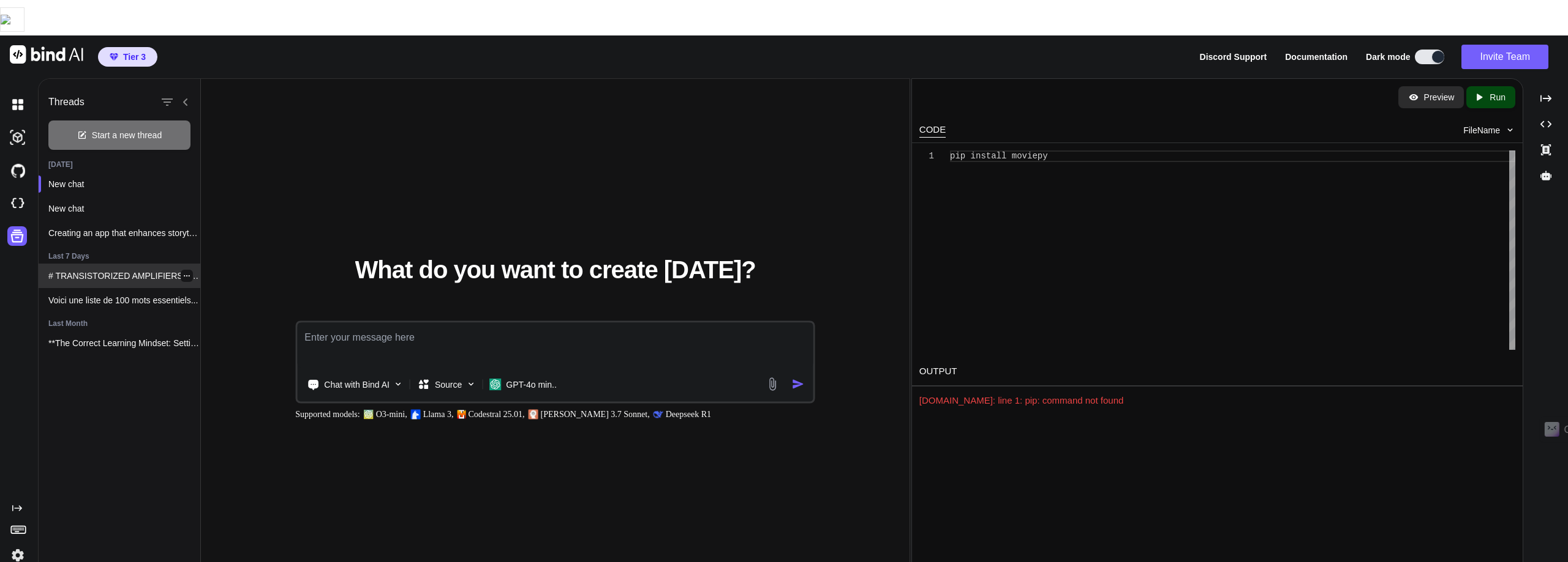
click at [103, 270] on p "# TRANSISTORIZED AMPLIFIERS 1. How are amplifiers..." at bounding box center [124, 276] width 152 height 13
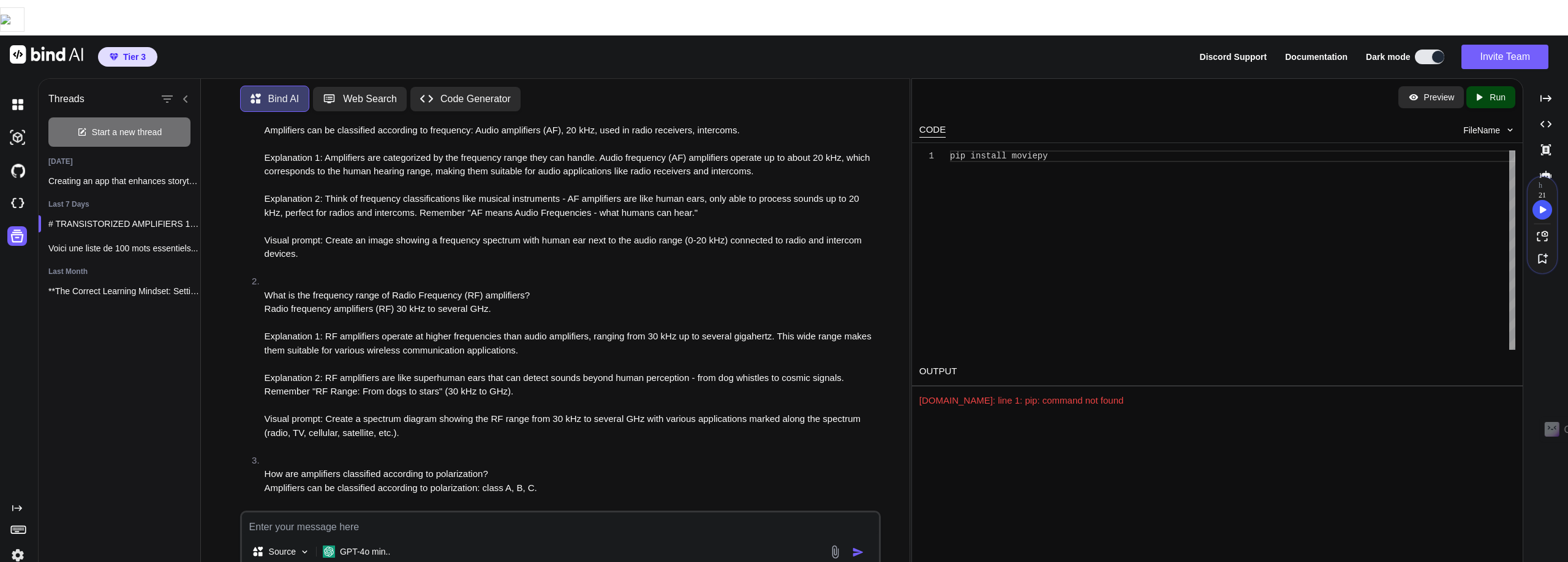
scroll to position [9973, 0]
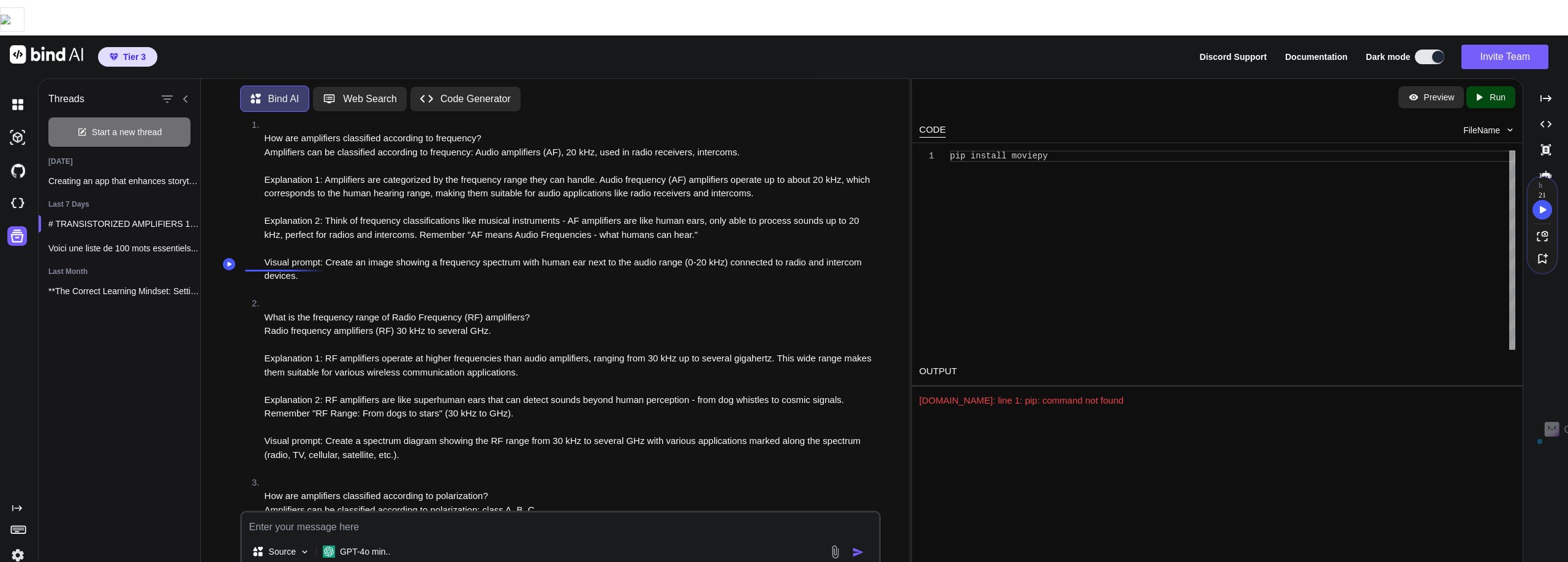
drag, startPoint x: 327, startPoint y: 309, endPoint x: 244, endPoint y: 265, distance: 93.9
click at [244, 265] on div "You take each line numbered as the answer of a question and create the question…" at bounding box center [562, 315] width 638 height 389
copy p "translate to english us this textcontent, take each line numbered as the answer…"
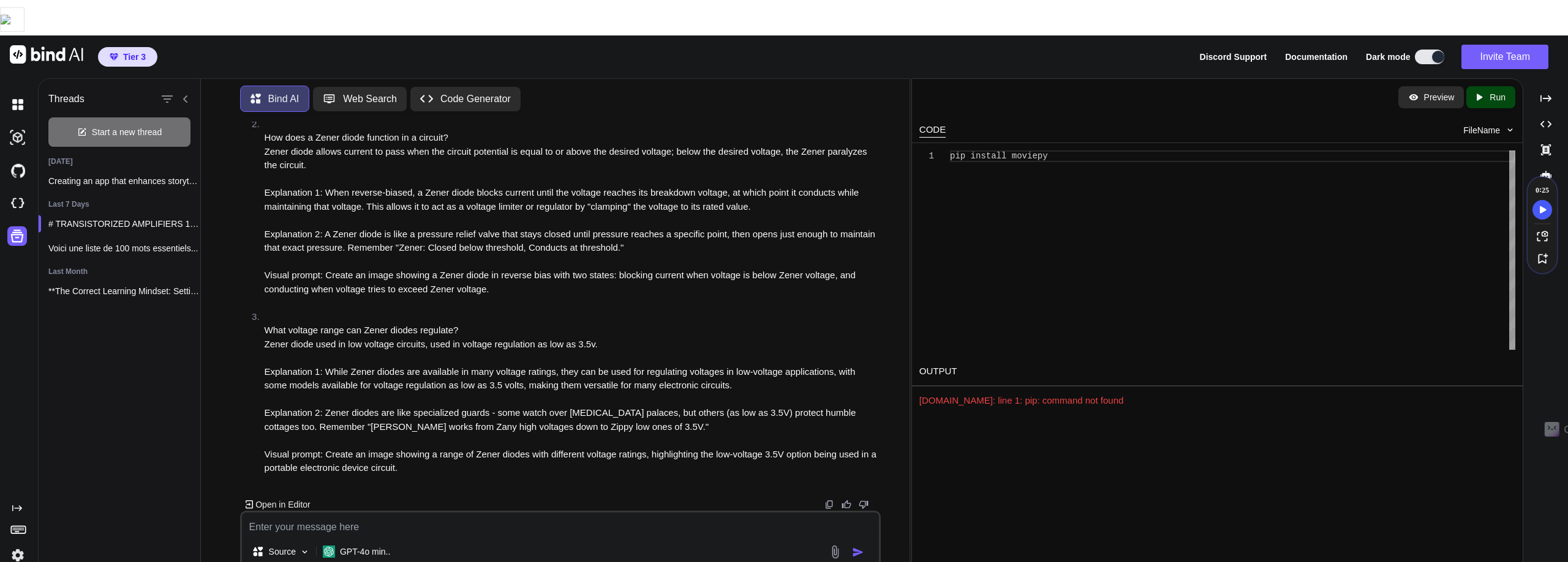
scroll to position [17573, 0]
